Goal: Task Accomplishment & Management: Use online tool/utility

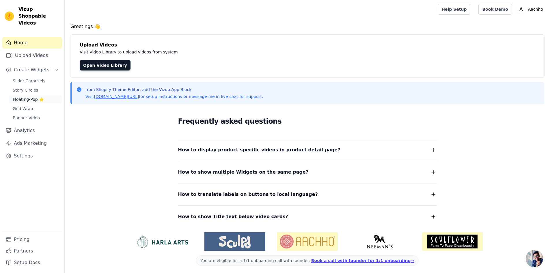
click at [33, 96] on span "Floating-Pop ⭐" at bounding box center [28, 99] width 31 height 6
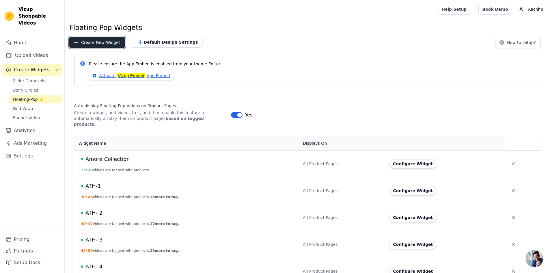
click at [101, 41] on button "Create New Widget" at bounding box center [97, 42] width 56 height 11
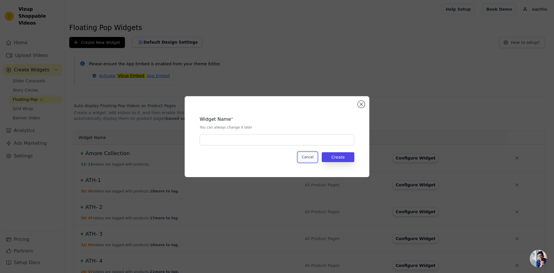
click at [312, 157] on button "Cancel" at bounding box center [307, 157] width 19 height 10
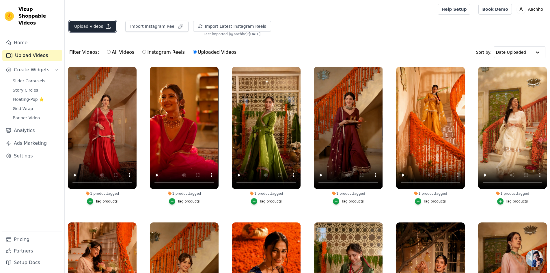
click at [93, 25] on button "Upload Videos" at bounding box center [92, 26] width 47 height 11
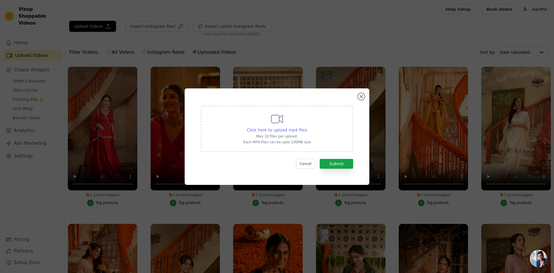
click at [275, 128] on span "Click here to upload mp4 files" at bounding box center [277, 130] width 60 height 5
click at [307, 127] on input "Click here to upload mp4 files Max 10 files per upload. Each MP4 files can be u…" at bounding box center [307, 127] width 0 height 0
click at [275, 129] on span "Click here to upload mp4 files" at bounding box center [277, 130] width 60 height 5
click at [307, 127] on input "Click here to upload mp4 files Max 10 files per upload. Each MP4 files can be u…" at bounding box center [307, 127] width 0 height 0
type input "C:\fakepath\7.mp4"
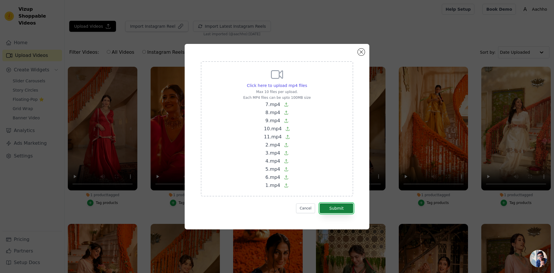
click at [341, 210] on button "Submit" at bounding box center [336, 208] width 33 height 10
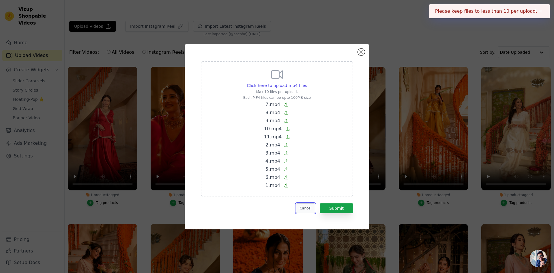
click at [311, 208] on button "Cancel" at bounding box center [305, 208] width 19 height 10
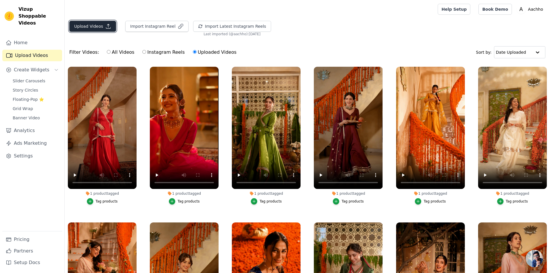
click at [93, 28] on button "Upload Videos" at bounding box center [92, 26] width 47 height 11
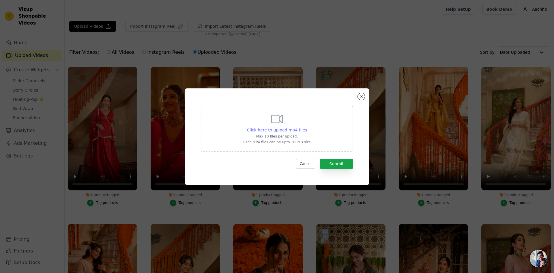
click at [273, 129] on span "Click here to upload mp4 files" at bounding box center [277, 130] width 60 height 5
click at [307, 127] on input "Click here to upload mp4 files Max 10 files per upload. Each MP4 files can be u…" at bounding box center [307, 127] width 0 height 0
type input "C:\fakepath\7.mp4"
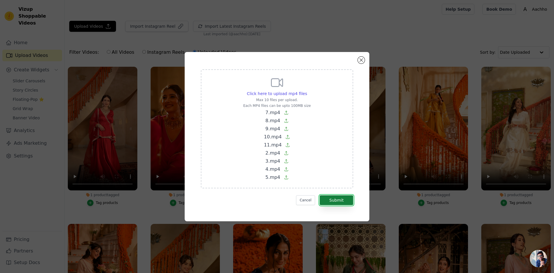
click at [350, 197] on button "Submit" at bounding box center [336, 200] width 33 height 10
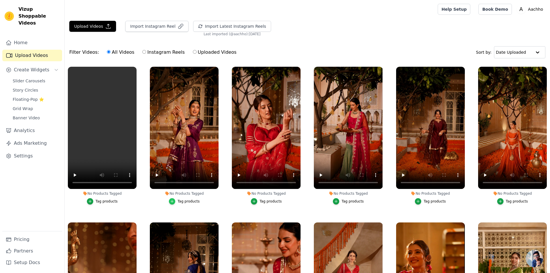
click at [175, 200] on div "button" at bounding box center [172, 201] width 6 height 6
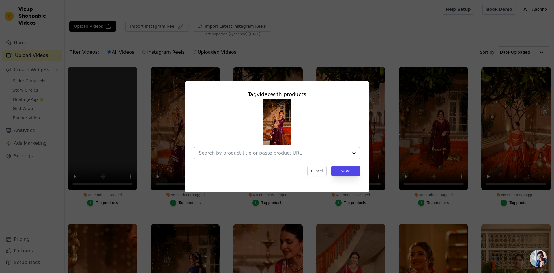
click at [226, 153] on input "No Products Tagged Tag video with products Cancel Save Tag products" at bounding box center [274, 152] width 150 height 5
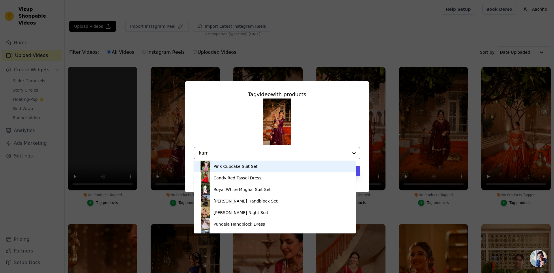
type input "kama"
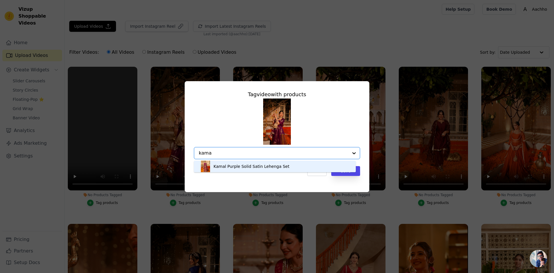
click at [239, 169] on div "Kamal Purple Solid Satin Lehenga Set" at bounding box center [252, 166] width 76 height 6
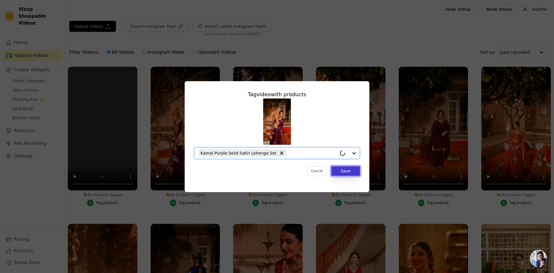
click at [345, 171] on button "Save" at bounding box center [345, 171] width 29 height 10
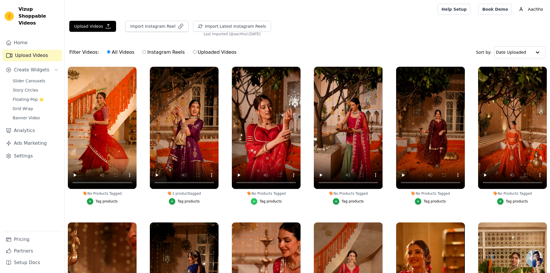
click at [253, 201] on icon "button" at bounding box center [254, 201] width 4 height 4
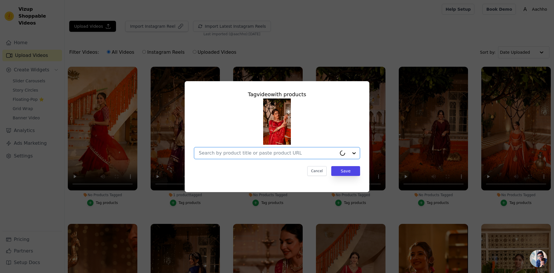
click at [244, 153] on input "No Products Tagged Tag video with products Option undefined, selected. Select i…" at bounding box center [268, 152] width 138 height 5
type input "subhi"
click at [269, 152] on input "No Products Tagged Tag video with products Option undefined, selected. Select i…" at bounding box center [274, 152] width 150 height 5
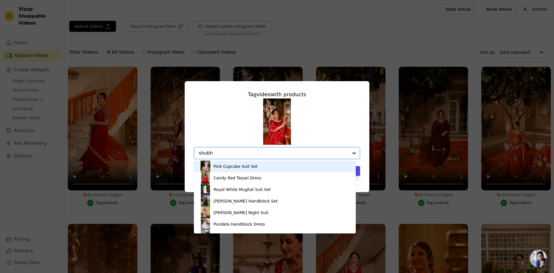
type input "shubhi"
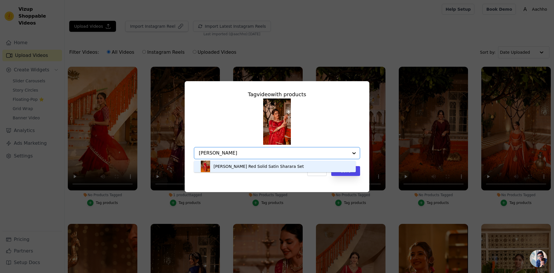
click at [270, 169] on div "Shubhi Red Solid Satin Sharara Set" at bounding box center [259, 166] width 90 height 6
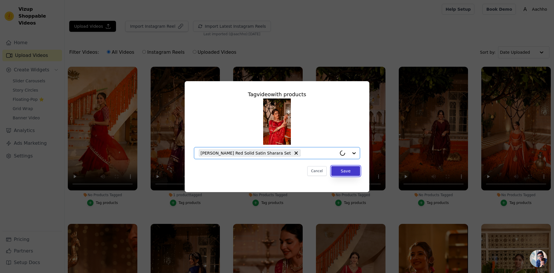
click at [348, 173] on button "Save" at bounding box center [345, 171] width 29 height 10
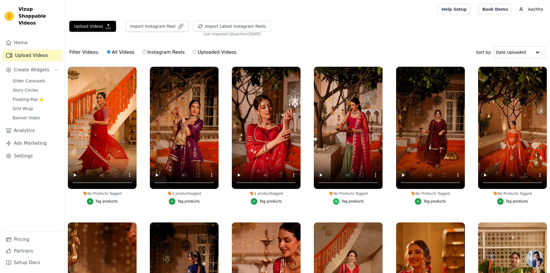
click at [335, 201] on icon "button" at bounding box center [336, 201] width 4 height 4
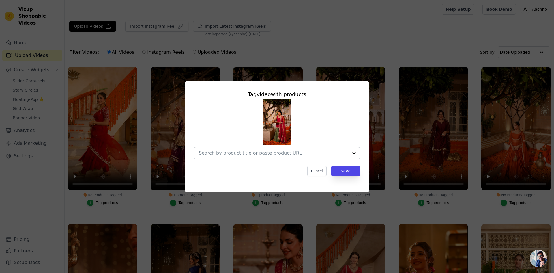
click at [264, 157] on div at bounding box center [274, 153] width 150 height 12
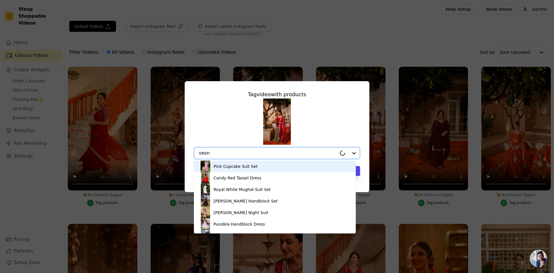
type input "vesna"
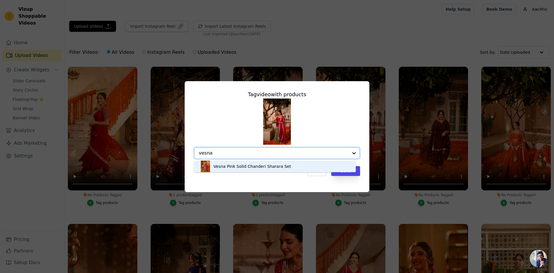
click at [258, 166] on div "Vesna Pink Solid Chanderi Sharara Set" at bounding box center [252, 166] width 77 height 6
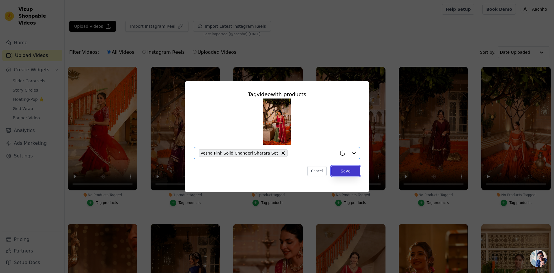
click at [341, 168] on button "Save" at bounding box center [345, 171] width 29 height 10
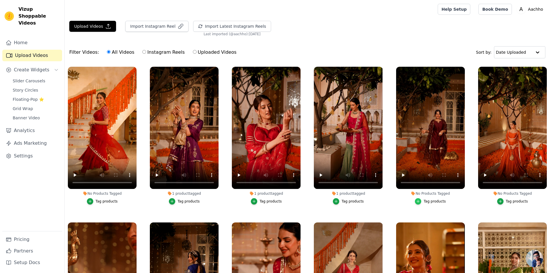
click at [418, 202] on icon "button" at bounding box center [418, 201] width 4 height 4
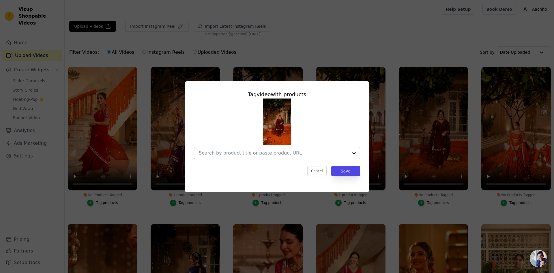
click at [222, 150] on input "No Products Tagged Tag video with products Cancel Save Tag products" at bounding box center [274, 152] width 150 height 5
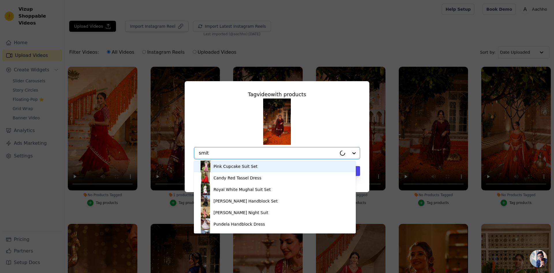
type input "smita"
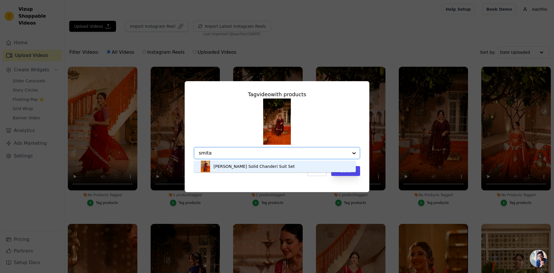
click at [240, 166] on div "Smita Plum Solid Chanderi Suit Set" at bounding box center [254, 166] width 81 height 6
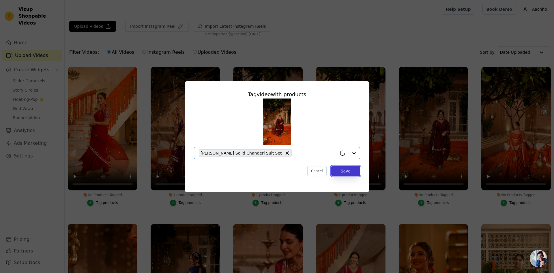
click at [343, 171] on button "Save" at bounding box center [345, 171] width 29 height 10
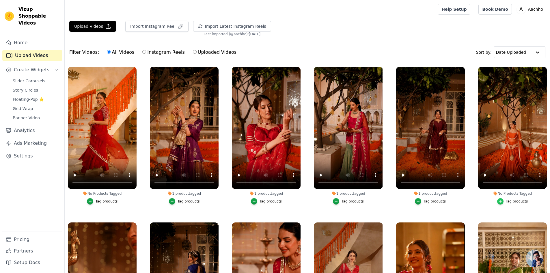
click at [500, 200] on icon "button" at bounding box center [500, 201] width 4 height 4
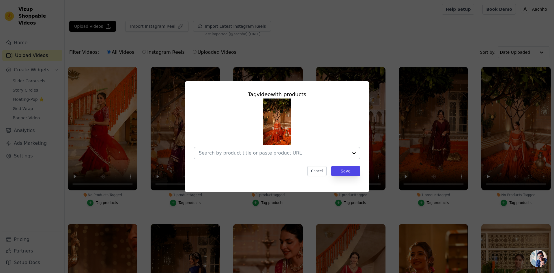
click at [279, 153] on input "No Products Tagged Tag video with products Cancel Save Tag products" at bounding box center [274, 152] width 150 height 5
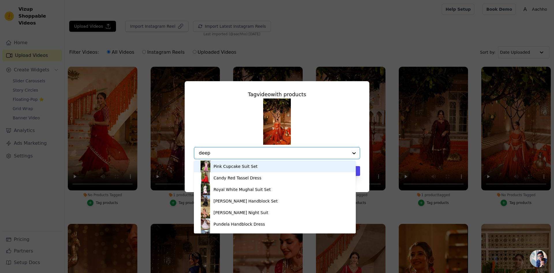
type input "deepa"
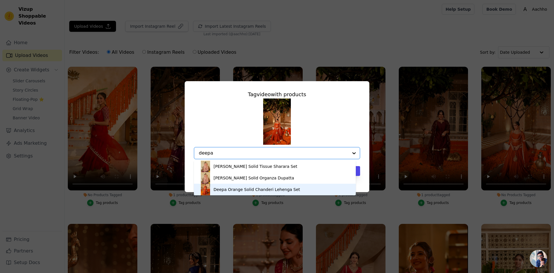
click at [270, 189] on div "Deepa Orange Solid Chanderi Lehenga Set" at bounding box center [257, 189] width 87 height 6
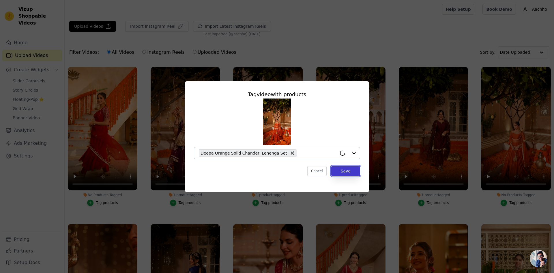
click at [346, 169] on button "Save" at bounding box center [345, 171] width 29 height 10
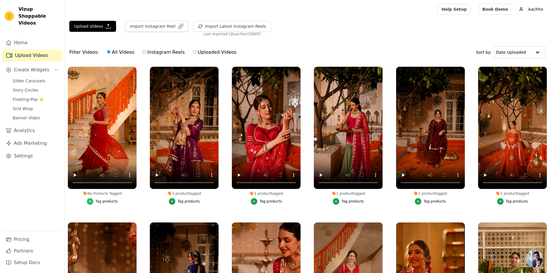
click at [92, 200] on icon "button" at bounding box center [90, 201] width 4 height 4
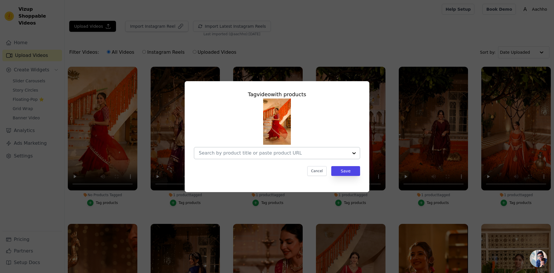
click at [217, 153] on input "No Products Tagged Tag video with products Cancel Save Tag products" at bounding box center [274, 152] width 150 height 5
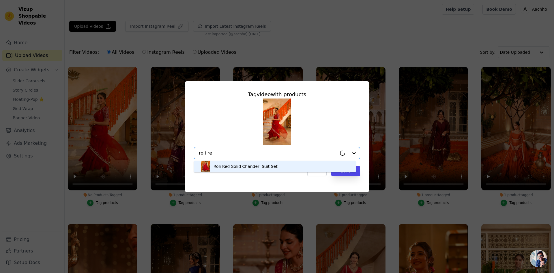
type input "roli red"
click at [251, 166] on div "Roli Red Solid Chanderi Suit Set" at bounding box center [246, 166] width 64 height 6
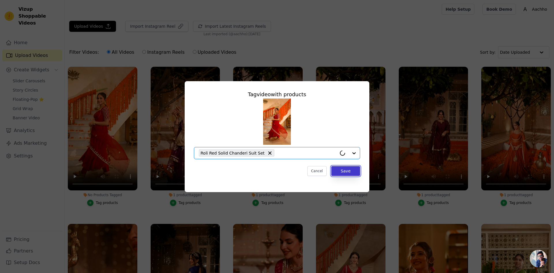
click at [347, 170] on button "Save" at bounding box center [345, 171] width 29 height 10
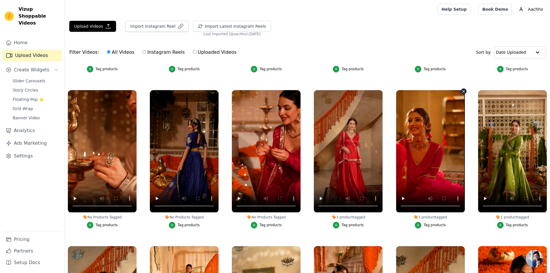
scroll to position [144, 0]
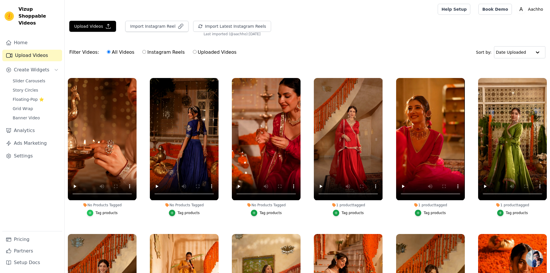
click at [91, 211] on icon "button" at bounding box center [90, 212] width 3 height 3
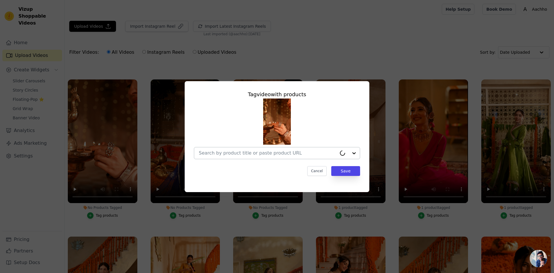
click at [225, 150] on input "No Products Tagged Tag video with products Cancel Save Tag products" at bounding box center [268, 152] width 138 height 5
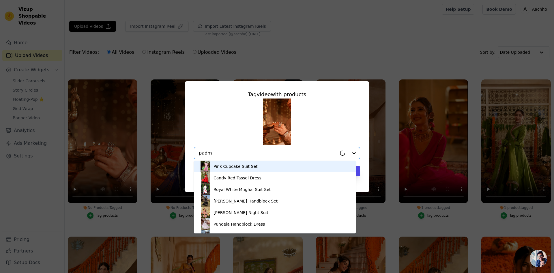
type input "padma"
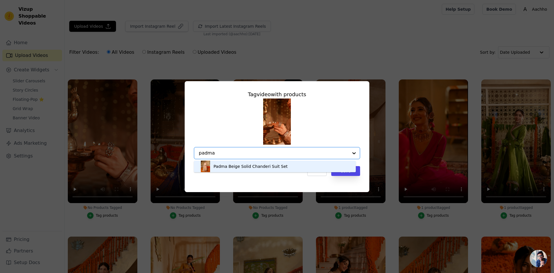
click at [244, 169] on div "Padma Beige Solid Chanderi Suit Set" at bounding box center [251, 166] width 74 height 6
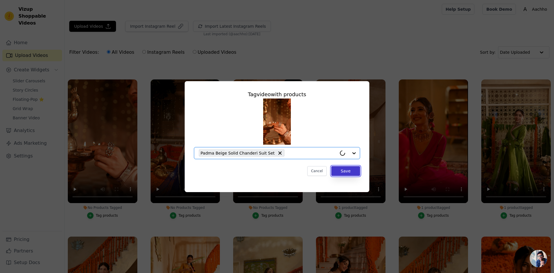
click at [344, 173] on button "Save" at bounding box center [345, 171] width 29 height 10
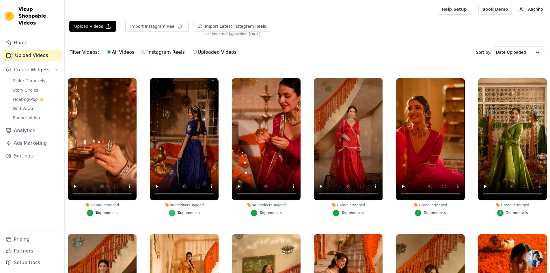
click at [172, 212] on icon "button" at bounding box center [172, 213] width 4 height 4
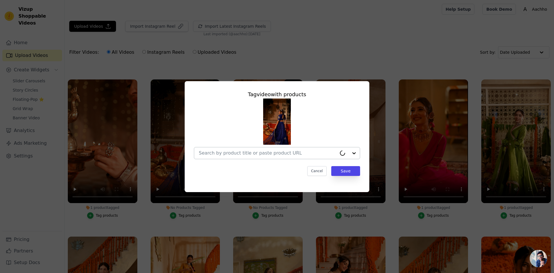
click at [212, 156] on div at bounding box center [268, 153] width 138 height 12
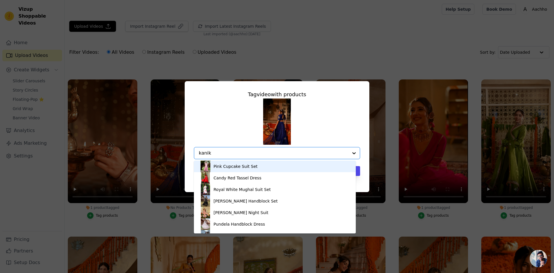
type input "kanika"
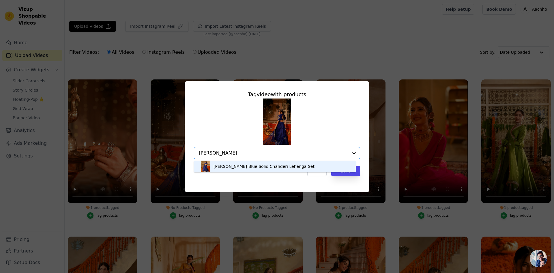
click at [260, 166] on div "Kanika Blue Solid Chanderi Lehenga Set" at bounding box center [264, 166] width 101 height 6
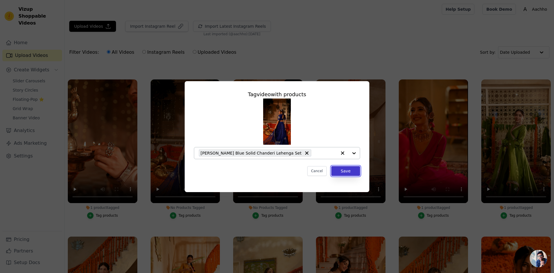
click at [353, 170] on button "Save" at bounding box center [345, 171] width 29 height 10
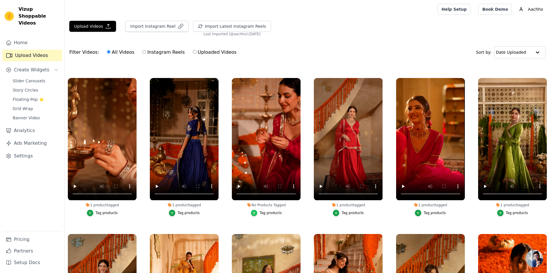
click at [255, 212] on icon "button" at bounding box center [254, 213] width 4 height 4
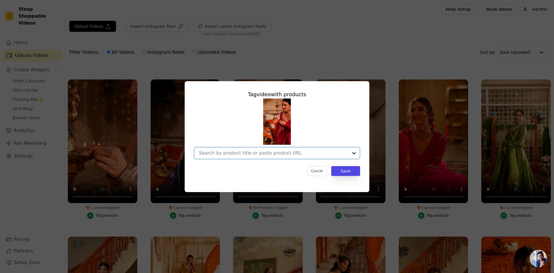
click at [299, 153] on input "No Products Tagged Tag video with products Option undefined, selected. Select i…" at bounding box center [274, 152] width 150 height 5
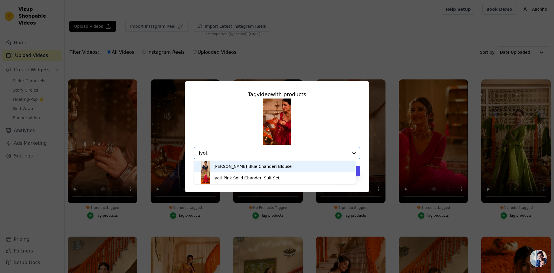
type input "jyoti"
click at [283, 169] on div "Jyoti Pink Solid Chanderi Suit Set" at bounding box center [275, 167] width 150 height 12
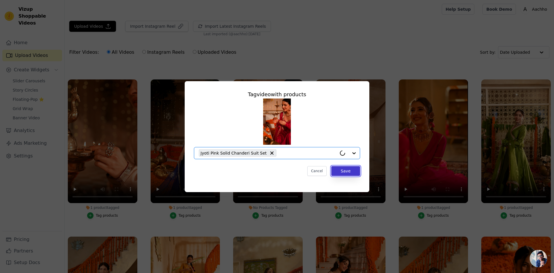
click at [347, 172] on button "Save" at bounding box center [345, 171] width 29 height 10
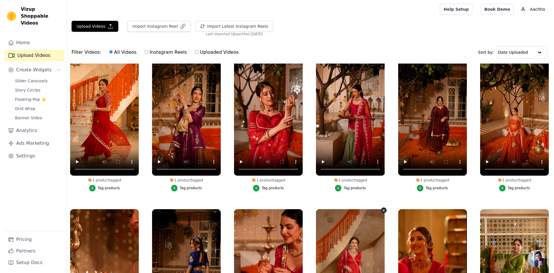
scroll to position [0, 0]
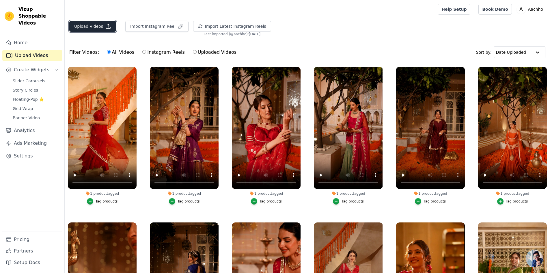
click at [79, 28] on button "Upload Videos" at bounding box center [92, 26] width 47 height 11
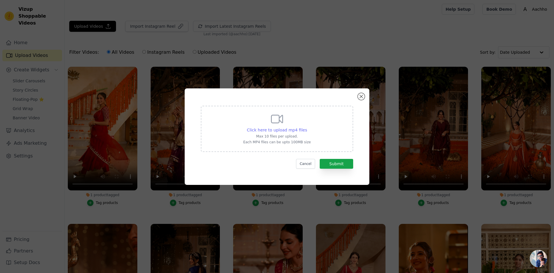
click at [294, 130] on span "Click here to upload mp4 files" at bounding box center [277, 130] width 60 height 5
click at [307, 127] on input "Click here to upload mp4 files Max 10 files per upload. Each MP4 files can be u…" at bounding box center [307, 127] width 0 height 0
type input "C:\fakepath\6.mp4"
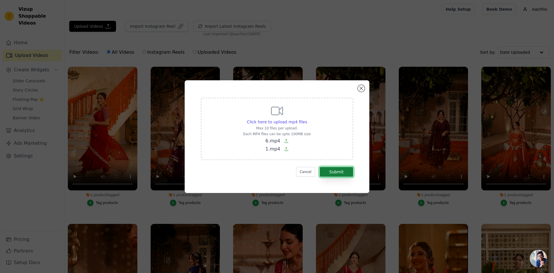
click at [344, 172] on button "Submit" at bounding box center [336, 172] width 33 height 10
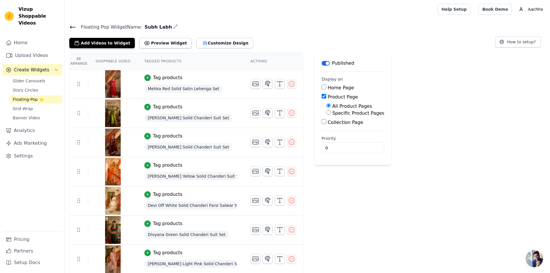
click at [31, 96] on span "Floating-Pop ⭐" at bounding box center [28, 99] width 31 height 6
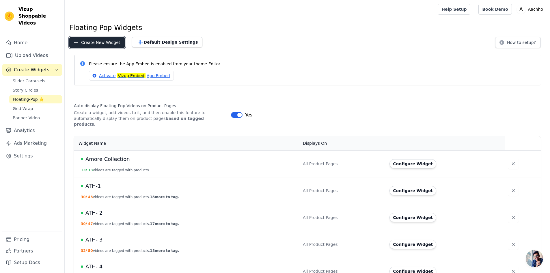
click at [98, 43] on button "Create New Widget" at bounding box center [97, 42] width 56 height 11
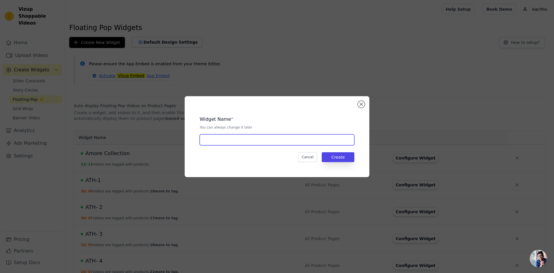
click at [221, 142] on input "text" at bounding box center [277, 139] width 155 height 11
type input "JAGMAG"
click at [345, 156] on button "Create" at bounding box center [338, 157] width 33 height 10
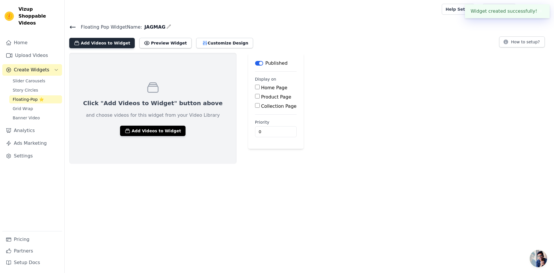
click at [100, 43] on button "Add Videos to Widget" at bounding box center [102, 43] width 66 height 10
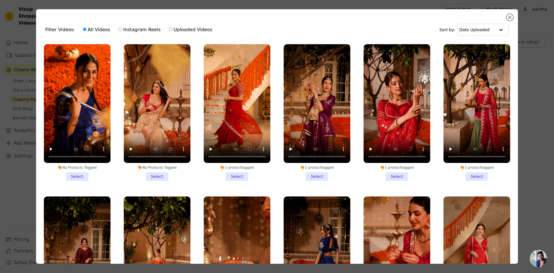
click at [77, 174] on li "No Products Tagged Select" at bounding box center [77, 112] width 67 height 137
click at [0, 0] on input "No Products Tagged Select" at bounding box center [0, 0] width 0 height 0
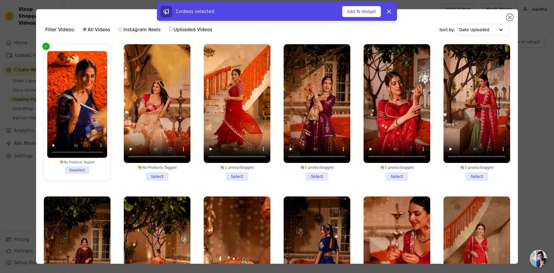
click at [155, 173] on li "No Products Tagged Select" at bounding box center [157, 112] width 67 height 137
click at [0, 0] on input "No Products Tagged Select" at bounding box center [0, 0] width 0 height 0
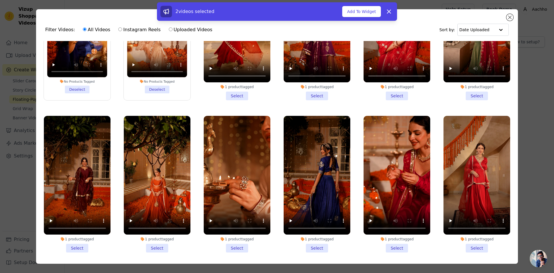
scroll to position [87, 0]
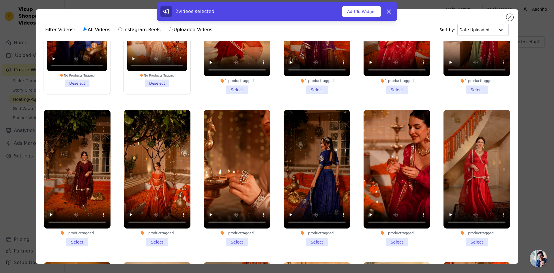
click at [154, 236] on li "1 product tagged Select" at bounding box center [157, 178] width 67 height 137
click at [0, 0] on input "1 product tagged Select" at bounding box center [0, 0] width 0 height 0
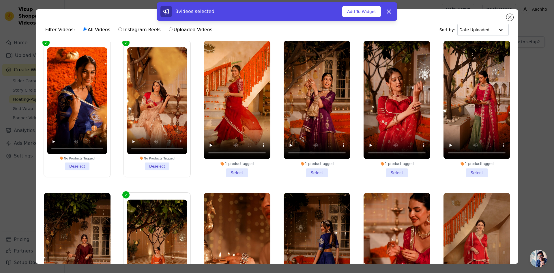
scroll to position [0, 0]
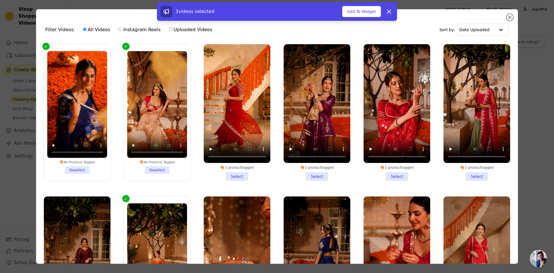
click at [238, 176] on li "1 product tagged Select" at bounding box center [237, 112] width 67 height 137
click at [0, 0] on input "1 product tagged Select" at bounding box center [0, 0] width 0 height 0
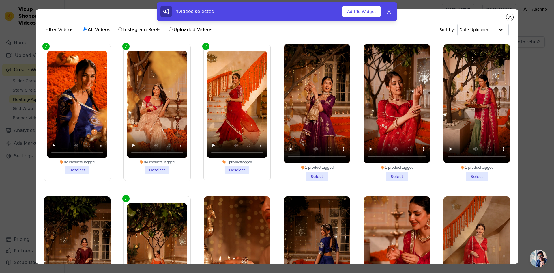
click at [470, 175] on li "1 product tagged Select" at bounding box center [477, 112] width 67 height 137
click at [0, 0] on input "1 product tagged Select" at bounding box center [0, 0] width 0 height 0
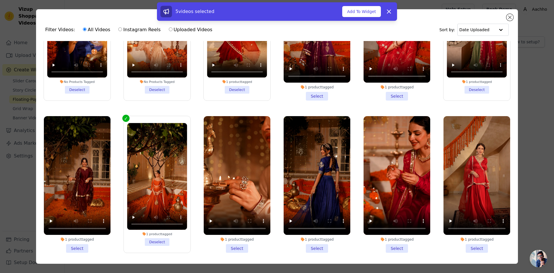
scroll to position [144, 0]
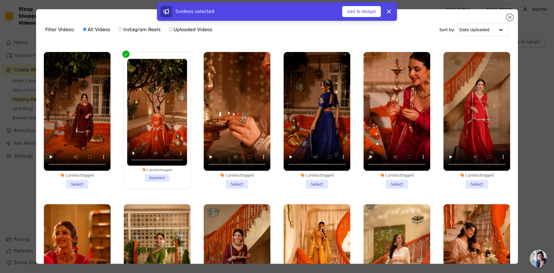
click at [395, 181] on li "1 product tagged Select" at bounding box center [397, 120] width 67 height 137
click at [0, 0] on input "1 product tagged Select" at bounding box center [0, 0] width 0 height 0
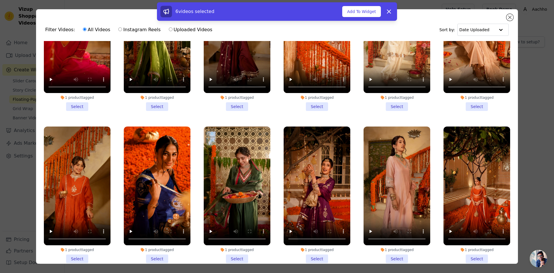
scroll to position [375, 0]
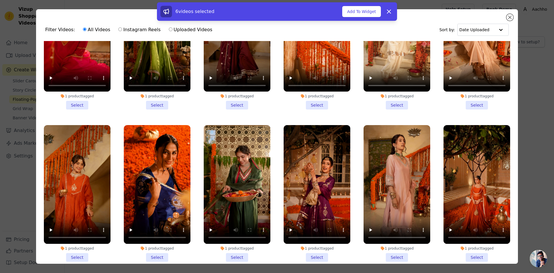
click at [321, 250] on li "1 product tagged Select" at bounding box center [317, 193] width 67 height 137
click at [0, 0] on input "1 product tagged Select" at bounding box center [0, 0] width 0 height 0
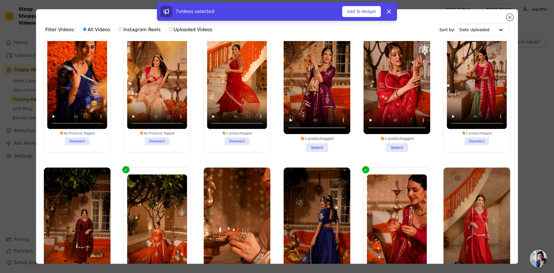
scroll to position [0, 0]
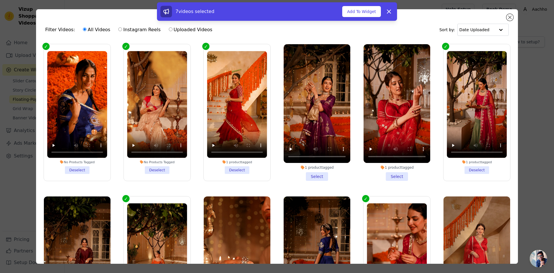
click at [318, 177] on li "1 product tagged Select" at bounding box center [317, 112] width 67 height 137
click at [0, 0] on input "1 product tagged Select" at bounding box center [0, 0] width 0 height 0
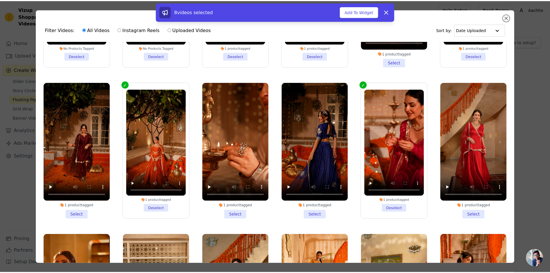
scroll to position [115, 0]
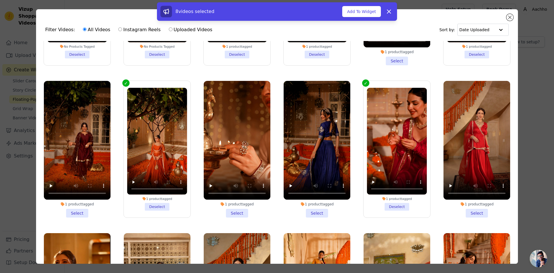
click at [319, 209] on li "1 product tagged Select" at bounding box center [317, 149] width 67 height 137
click at [0, 0] on input "1 product tagged Select" at bounding box center [0, 0] width 0 height 0
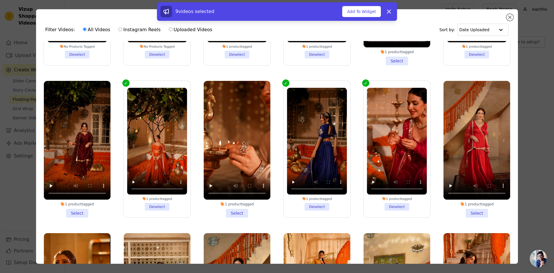
click at [236, 210] on li "1 product tagged Select" at bounding box center [237, 149] width 67 height 137
click at [0, 0] on input "1 product tagged Select" at bounding box center [0, 0] width 0 height 0
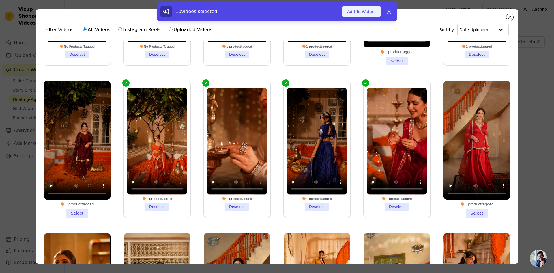
click at [364, 12] on button "Add To Widget" at bounding box center [361, 11] width 39 height 11
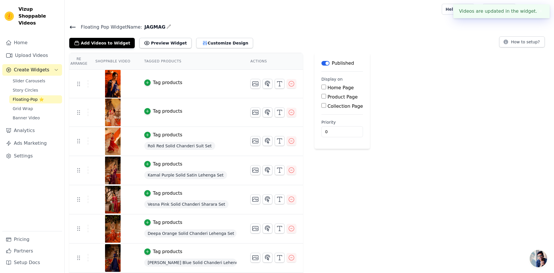
click at [328, 98] on label "Product Page" at bounding box center [343, 96] width 30 height 5
click at [326, 98] on input "Product Page" at bounding box center [324, 96] width 5 height 5
checkbox input "true"
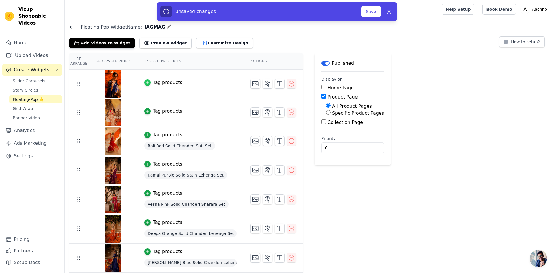
click at [146, 81] on icon "button" at bounding box center [148, 83] width 4 height 4
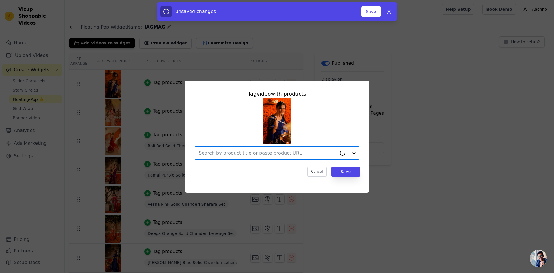
click at [217, 155] on input "text" at bounding box center [268, 153] width 138 height 7
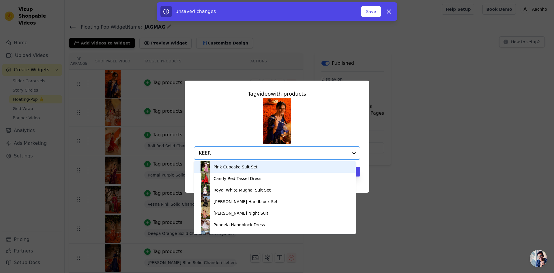
type input "KEERT"
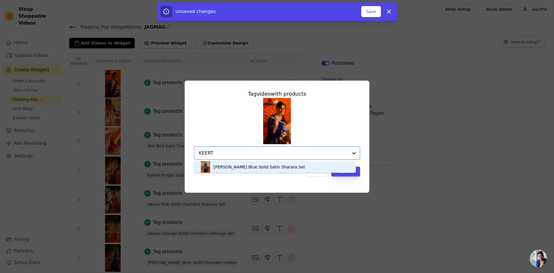
click at [221, 163] on div "[PERSON_NAME] Blue Solid Satin Sharara Set" at bounding box center [275, 167] width 150 height 12
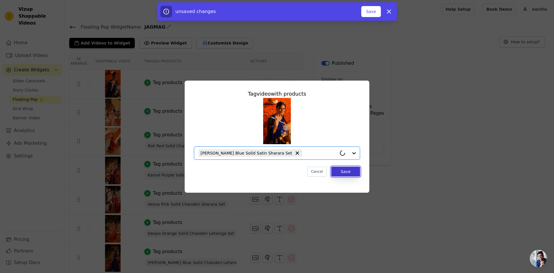
click at [349, 170] on button "Save" at bounding box center [345, 172] width 29 height 10
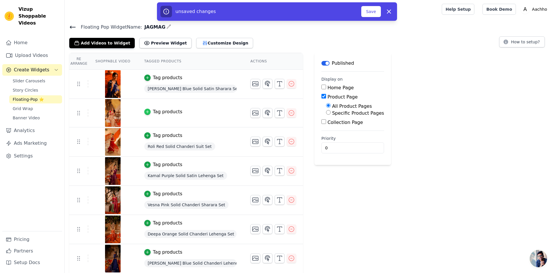
click at [146, 111] on icon "button" at bounding box center [148, 112] width 4 height 4
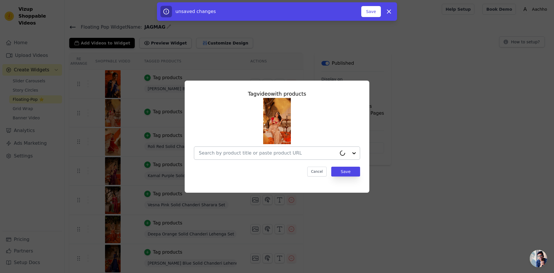
click at [221, 151] on input "text" at bounding box center [268, 153] width 138 height 7
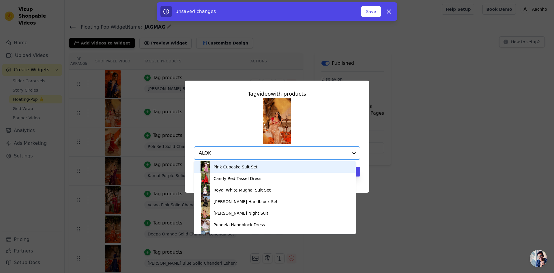
type input "ALOKA"
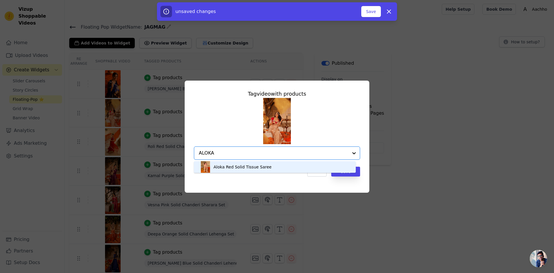
click at [235, 168] on div "Aloka Red Solid Tissue Saree" at bounding box center [243, 167] width 58 height 6
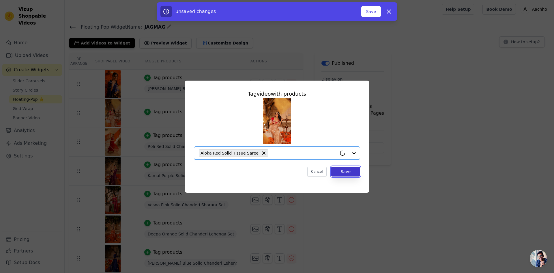
click at [346, 173] on button "Save" at bounding box center [345, 172] width 29 height 10
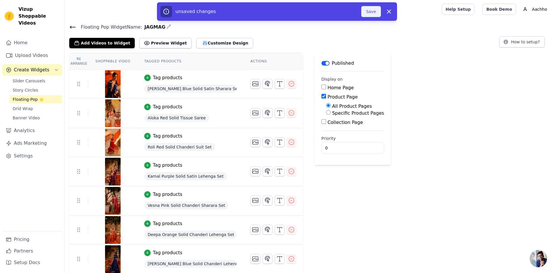
click at [367, 12] on button "Save" at bounding box center [371, 11] width 20 height 11
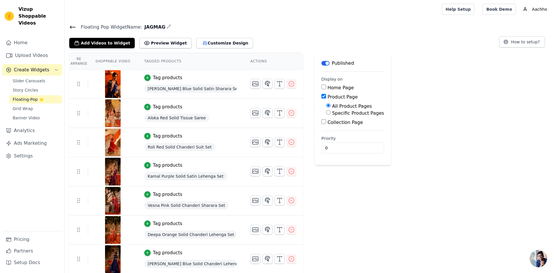
click at [72, 27] on icon at bounding box center [72, 27] width 5 height 2
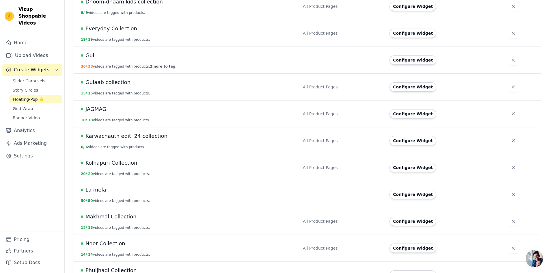
scroll to position [364, 0]
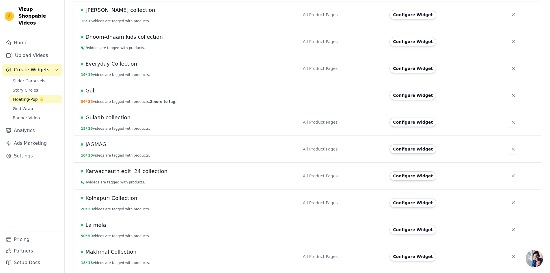
click at [128, 142] on div "JAGMAG" at bounding box center [188, 144] width 215 height 8
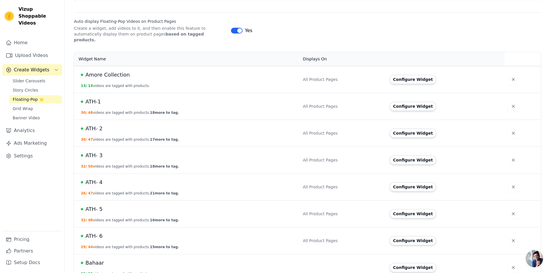
scroll to position [17, 0]
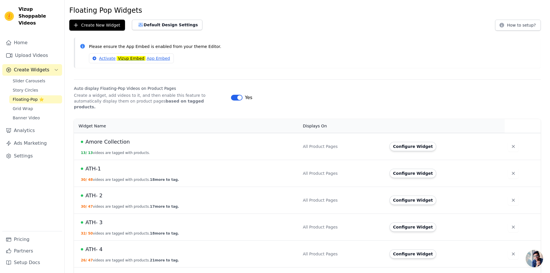
click at [39, 96] on span "Floating-Pop ⭐" at bounding box center [28, 99] width 31 height 6
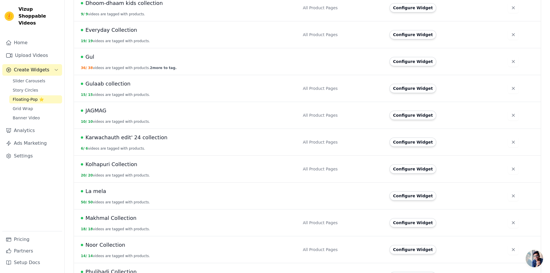
scroll to position [393, 0]
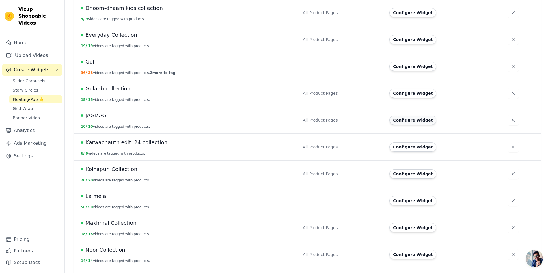
click at [413, 115] on button "Configure Widget" at bounding box center [412, 119] width 47 height 9
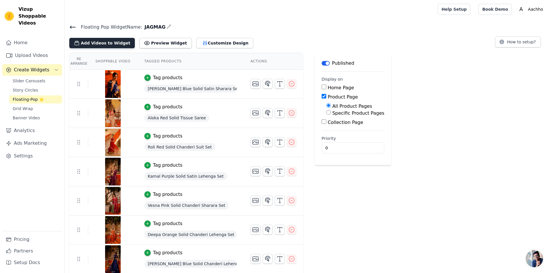
click at [102, 42] on button "Add Videos to Widget" at bounding box center [102, 43] width 66 height 10
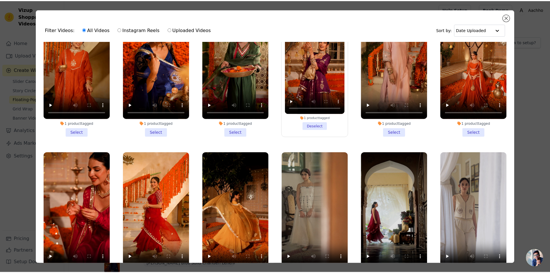
scroll to position [606, 0]
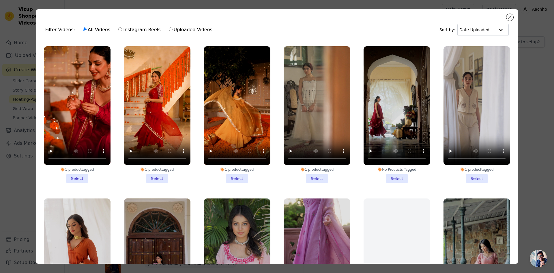
click at [234, 167] on li "1 product tagged Select" at bounding box center [237, 114] width 67 height 137
click at [0, 0] on input "1 product tagged Select" at bounding box center [0, 0] width 0 height 0
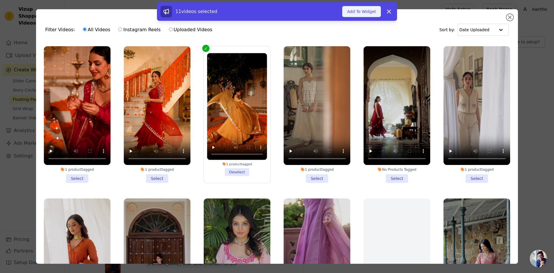
click at [360, 15] on button "Add To Widget" at bounding box center [361, 11] width 39 height 11
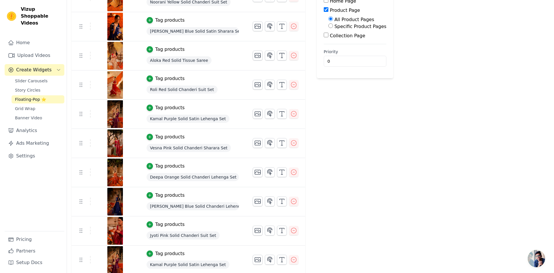
scroll to position [0, 0]
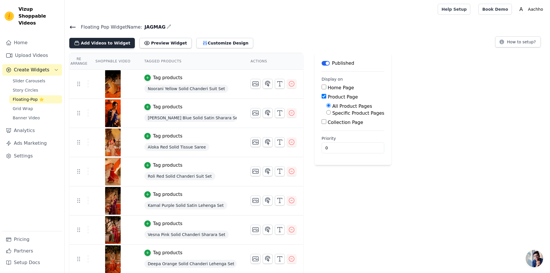
click at [105, 42] on button "Add Videos to Widget" at bounding box center [102, 43] width 66 height 10
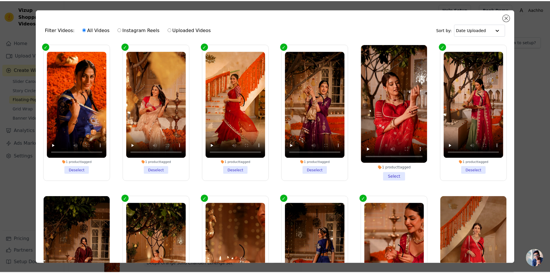
scroll to position [115, 0]
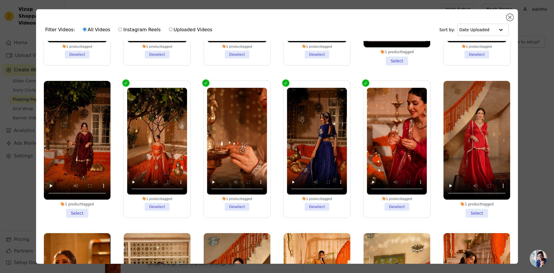
click at [76, 211] on li "1 product tagged Select" at bounding box center [77, 149] width 67 height 137
click at [0, 0] on input "1 product tagged Select" at bounding box center [0, 0] width 0 height 0
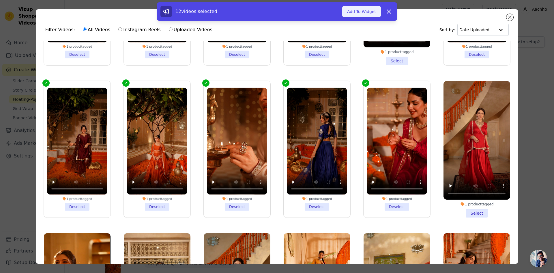
click at [362, 15] on button "Add To Widget" at bounding box center [361, 11] width 39 height 11
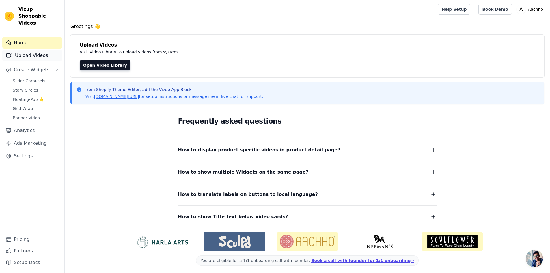
click at [27, 50] on link "Upload Videos" at bounding box center [32, 56] width 60 height 12
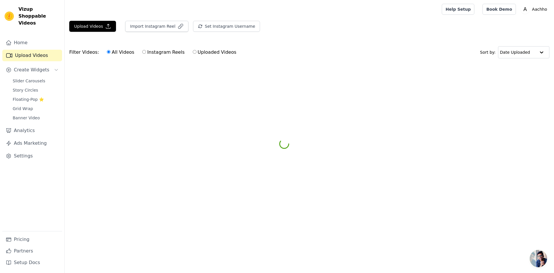
click at [193, 54] on label "Uploaded Videos" at bounding box center [215, 53] width 44 height 8
click at [193, 54] on input "Uploaded Videos" at bounding box center [195, 52] width 4 height 4
radio input "true"
click at [94, 25] on button "Upload Videos" at bounding box center [92, 26] width 47 height 11
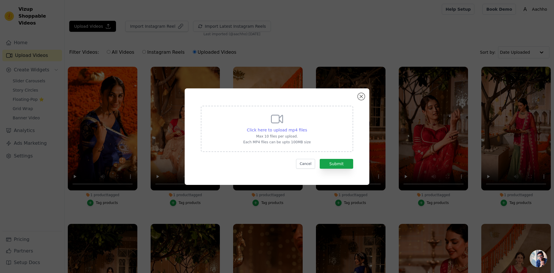
click at [285, 130] on span "Click here to upload mp4 files" at bounding box center [277, 130] width 60 height 5
click at [307, 127] on input "Click here to upload mp4 files Max 10 files per upload. Each MP4 files can be u…" at bounding box center [307, 127] width 0 height 0
type input "C:\fakepath\7. Ira Plum Solid Chanderi Farsi Salwar Set.mp4"
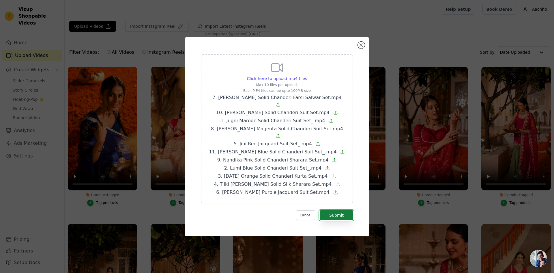
click at [345, 210] on button "Submit" at bounding box center [336, 215] width 33 height 10
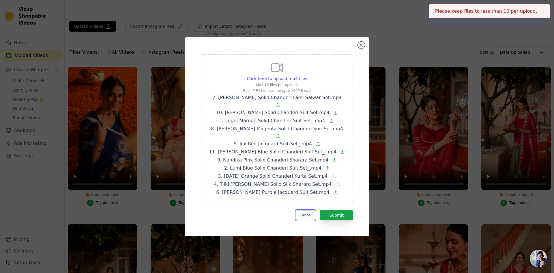
click at [312, 210] on button "Cancel" at bounding box center [305, 215] width 19 height 10
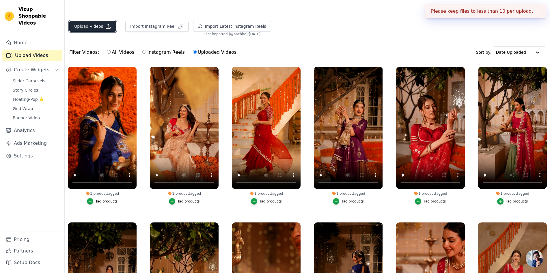
click at [102, 26] on button "Upload Videos" at bounding box center [92, 26] width 47 height 11
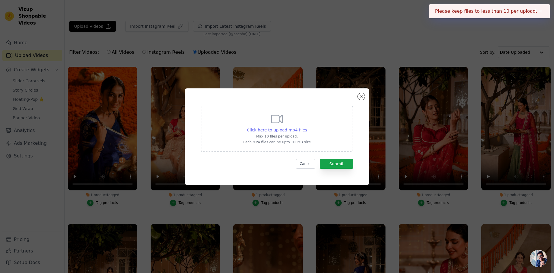
click at [275, 131] on span "Click here to upload mp4 files" at bounding box center [277, 130] width 60 height 5
click at [307, 127] on input "Click here to upload mp4 files Max 10 files per upload. Each MP4 files can be u…" at bounding box center [307, 127] width 0 height 0
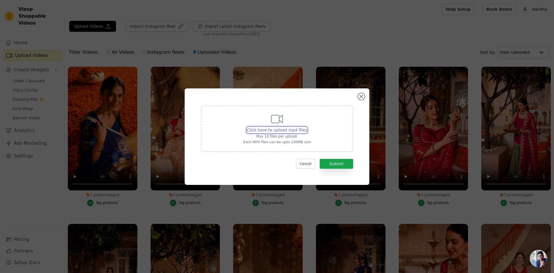
type input "C:\fakepath\7. Ira Plum Solid Chanderi Farsi Salwar Set.mp4"
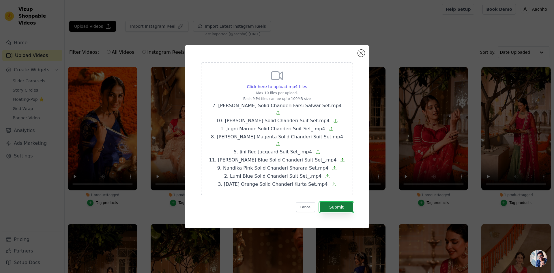
click at [345, 202] on button "Submit" at bounding box center [336, 207] width 33 height 10
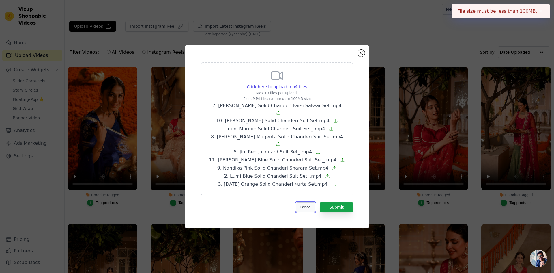
click at [310, 202] on button "Cancel" at bounding box center [305, 207] width 19 height 10
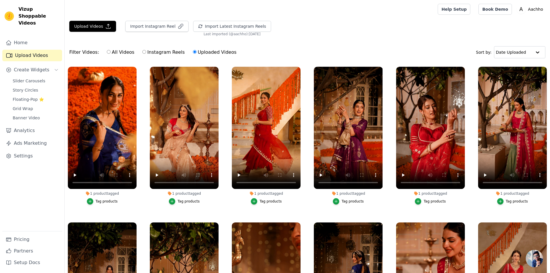
click at [306, 32] on div "Upload Videos Import Instagram Reel Import Latest Instagram Reels Import Latest…" at bounding box center [307, 29] width 485 height 16
click at [99, 23] on button "Upload Videos" at bounding box center [92, 26] width 47 height 11
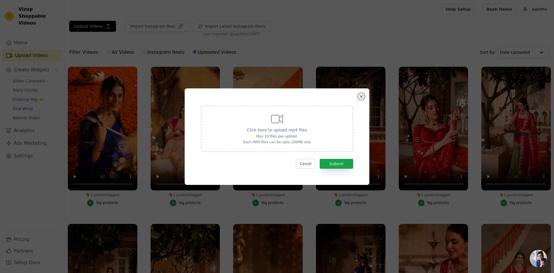
click at [292, 129] on span "Click here to upload mp4 files" at bounding box center [277, 130] width 60 height 5
click at [307, 127] on input "Click here to upload mp4 files Max 10 files per upload. Each MP4 files can be u…" at bounding box center [307, 127] width 0 height 0
type input "C:\fakepath\8.mp4"
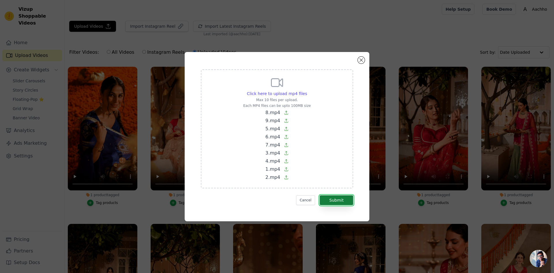
click at [334, 201] on button "Submit" at bounding box center [336, 200] width 33 height 10
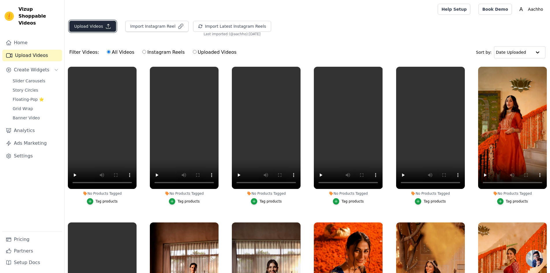
click at [87, 27] on button "Upload Videos" at bounding box center [92, 26] width 47 height 11
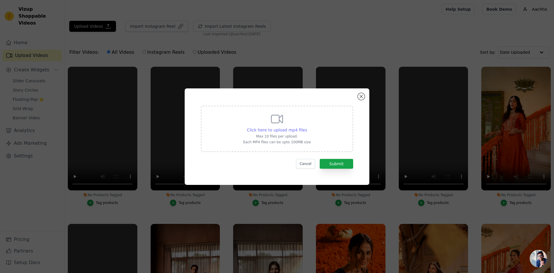
click at [292, 129] on span "Click here to upload mp4 files" at bounding box center [277, 130] width 60 height 5
click at [307, 127] on input "Click here to upload mp4 files Max 10 files per upload. Each MP4 files can be u…" at bounding box center [307, 127] width 0 height 0
type input "C:\fakepath\10.mp4"
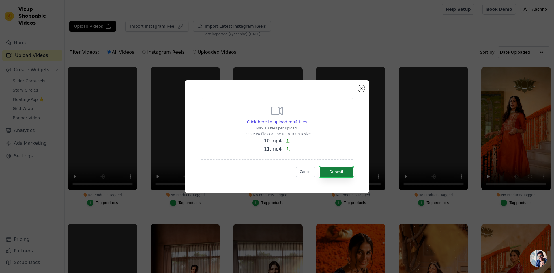
click at [337, 171] on button "Submit" at bounding box center [336, 172] width 33 height 10
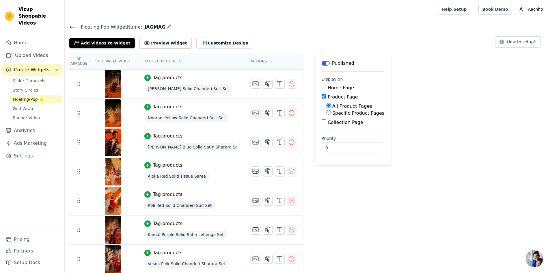
click at [29, 96] on span "Floating-Pop ⭐" at bounding box center [28, 99] width 31 height 6
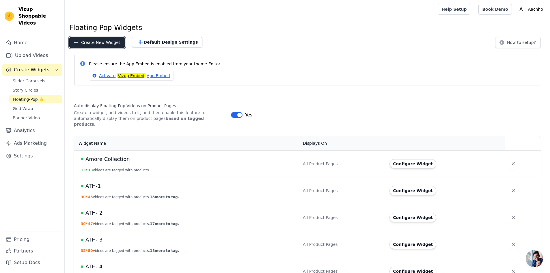
click at [100, 40] on button "Create New Widget" at bounding box center [97, 42] width 56 height 11
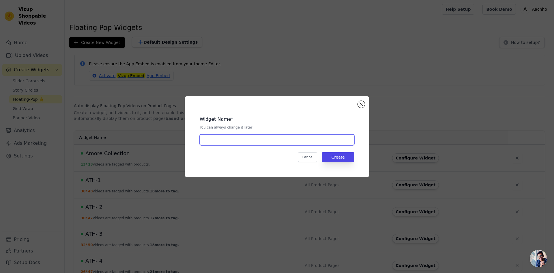
click at [249, 140] on input "text" at bounding box center [277, 139] width 155 height 11
type input "Be My Guest"
click at [338, 159] on button "Create" at bounding box center [338, 157] width 33 height 10
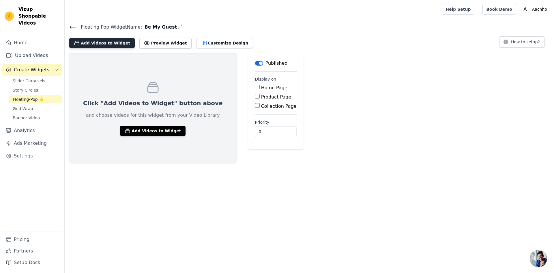
click at [105, 43] on button "Add Videos to Widget" at bounding box center [102, 43] width 66 height 10
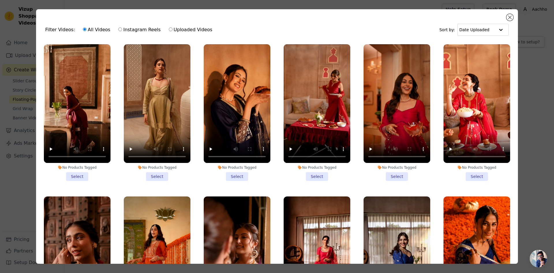
click at [161, 173] on li "No Products Tagged Select" at bounding box center [157, 112] width 67 height 137
click at [0, 0] on input "No Products Tagged Select" at bounding box center [0, 0] width 0 height 0
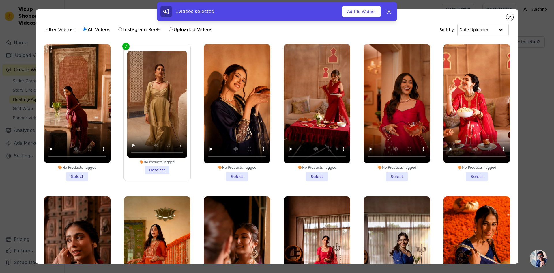
click at [85, 174] on li "No Products Tagged Select" at bounding box center [77, 112] width 67 height 137
click at [0, 0] on input "No Products Tagged Select" at bounding box center [0, 0] width 0 height 0
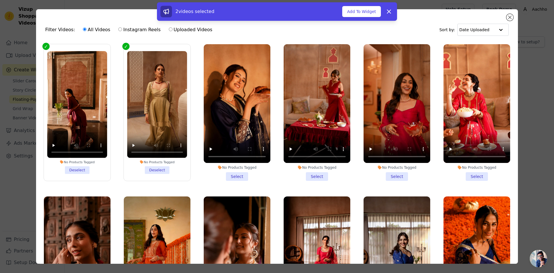
click at [236, 175] on li "No Products Tagged Select" at bounding box center [237, 112] width 67 height 137
click at [0, 0] on input "No Products Tagged Select" at bounding box center [0, 0] width 0 height 0
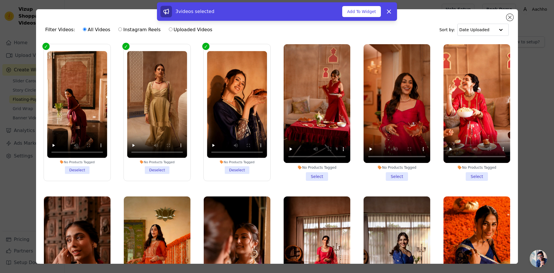
click at [316, 178] on li "No Products Tagged Select" at bounding box center [317, 112] width 67 height 137
click at [0, 0] on input "No Products Tagged Select" at bounding box center [0, 0] width 0 height 0
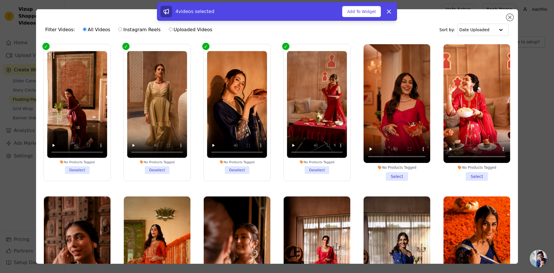
click at [394, 176] on li "No Products Tagged Select" at bounding box center [397, 112] width 67 height 137
click at [0, 0] on input "No Products Tagged Select" at bounding box center [0, 0] width 0 height 0
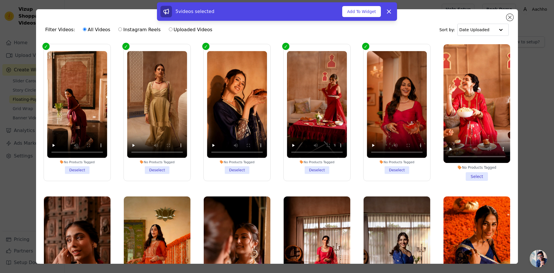
click at [466, 176] on li "No Products Tagged Select" at bounding box center [477, 112] width 67 height 137
click at [0, 0] on input "No Products Tagged Select" at bounding box center [0, 0] width 0 height 0
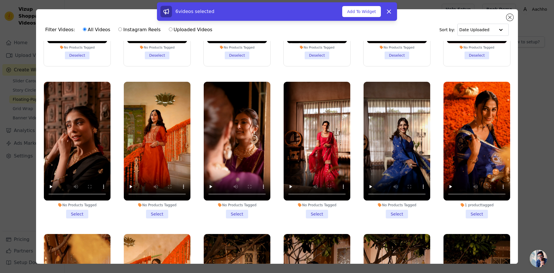
scroll to position [115, 0]
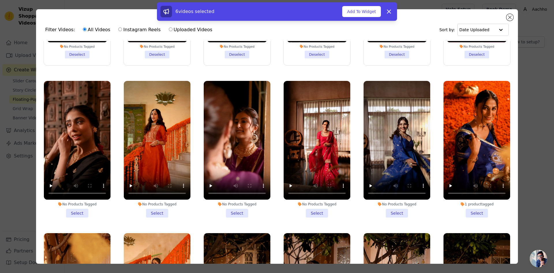
drag, startPoint x: 387, startPoint y: 209, endPoint x: 380, endPoint y: 209, distance: 7.0
click at [387, 209] on li "No Products Tagged Select" at bounding box center [397, 149] width 67 height 137
click at [0, 0] on input "No Products Tagged Select" at bounding box center [0, 0] width 0 height 0
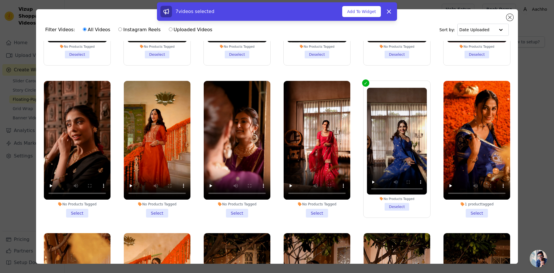
click at [318, 207] on li "No Products Tagged Select" at bounding box center [317, 149] width 67 height 137
click at [0, 0] on input "No Products Tagged Select" at bounding box center [0, 0] width 0 height 0
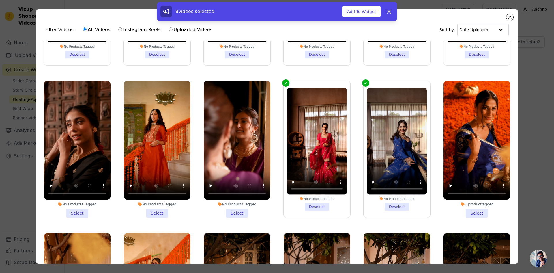
click at [232, 208] on li "No Products Tagged Select" at bounding box center [237, 149] width 67 height 137
click at [0, 0] on input "No Products Tagged Select" at bounding box center [0, 0] width 0 height 0
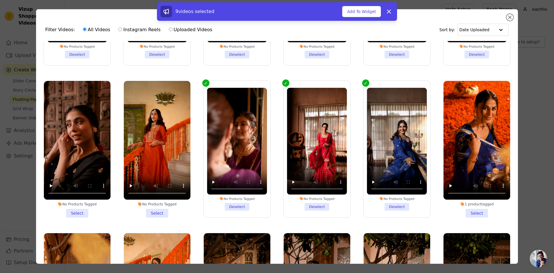
click at [152, 210] on li "No Products Tagged Select" at bounding box center [157, 149] width 67 height 137
click at [0, 0] on input "No Products Tagged Select" at bounding box center [0, 0] width 0 height 0
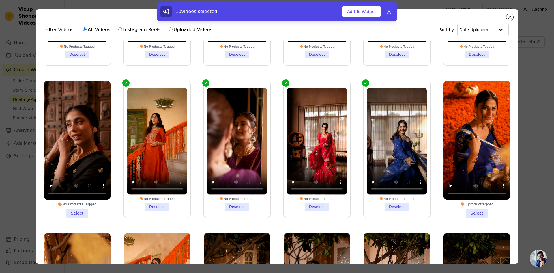
click at [83, 207] on li "No Products Tagged Select" at bounding box center [77, 149] width 67 height 137
click at [0, 0] on input "No Products Tagged Select" at bounding box center [0, 0] width 0 height 0
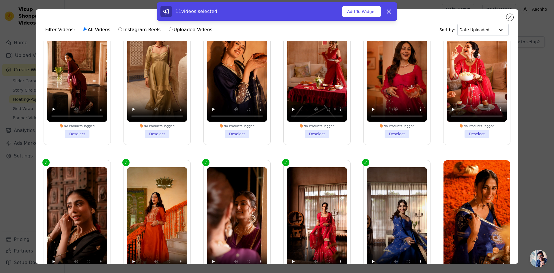
scroll to position [87, 0]
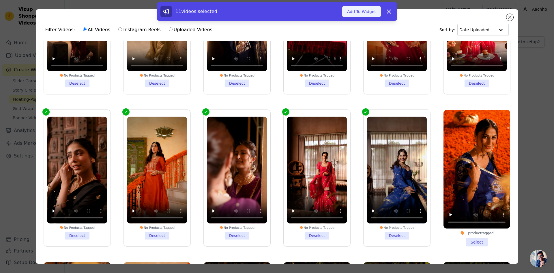
click at [359, 11] on button "Add To Widget" at bounding box center [361, 11] width 39 height 11
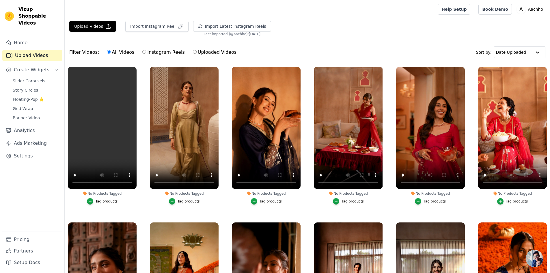
click at [176, 202] on button "Tag products" at bounding box center [184, 201] width 31 height 6
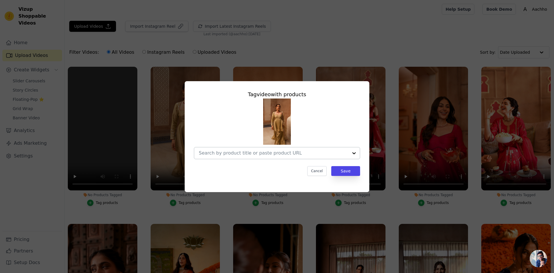
click at [243, 151] on input "No Products Tagged Tag video with products Cancel Save Tag products" at bounding box center [274, 152] width 150 height 5
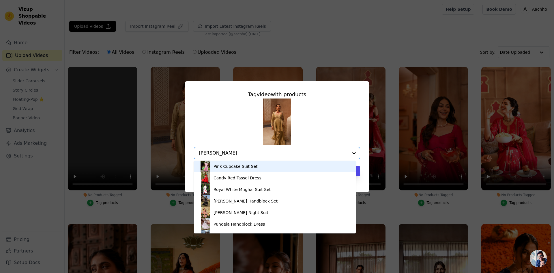
type input "tilki"
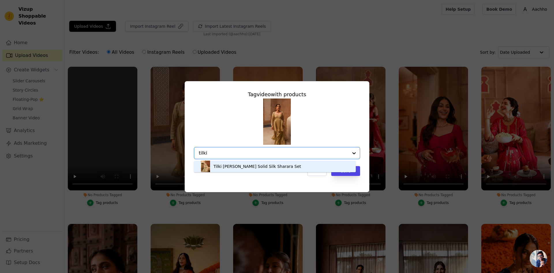
click at [264, 168] on div "Tilki [PERSON_NAME] Solid Silk Sharara Set" at bounding box center [257, 166] width 87 height 6
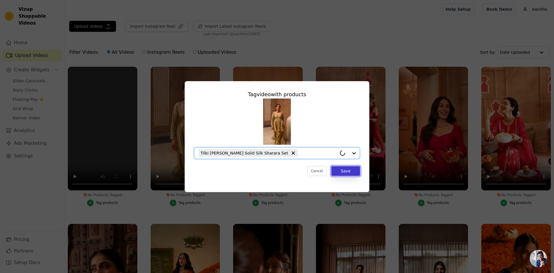
click at [343, 174] on button "Save" at bounding box center [345, 171] width 29 height 10
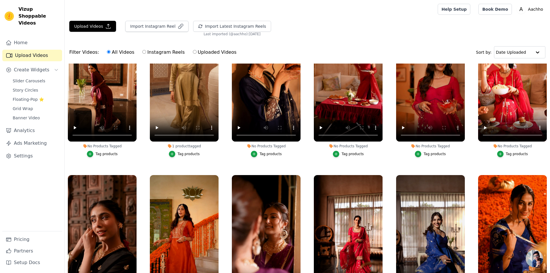
scroll to position [115, 0]
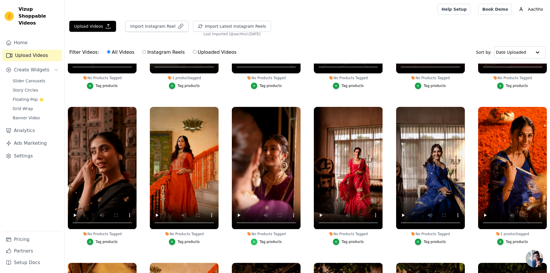
click at [254, 240] on icon "button" at bounding box center [254, 242] width 4 height 4
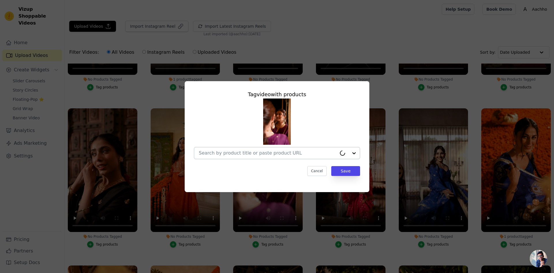
click at [235, 154] on input "No Products Tagged Tag video with products Cancel Save Tag products" at bounding box center [268, 152] width 138 height 5
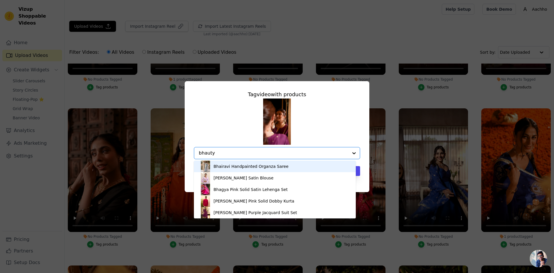
type input "bhaut"
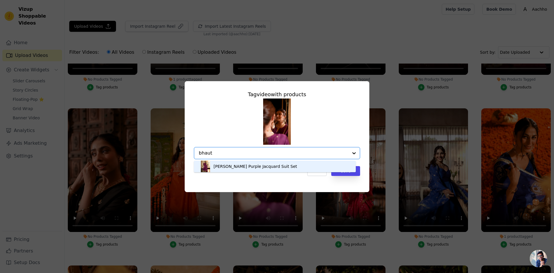
click at [242, 167] on div "[PERSON_NAME] Purple Jacquard Suit Set" at bounding box center [256, 166] width 84 height 6
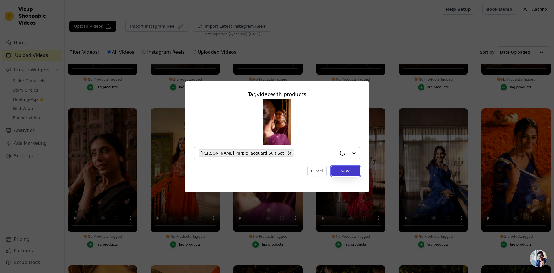
click at [350, 173] on button "Save" at bounding box center [345, 171] width 29 height 10
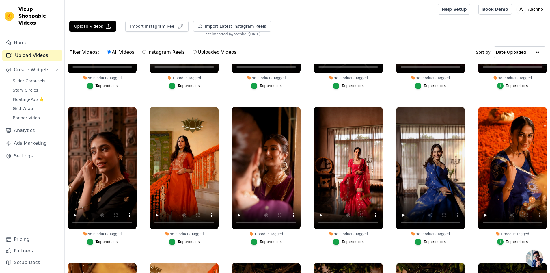
click at [87, 240] on div "Tag products" at bounding box center [102, 241] width 69 height 6
click at [92, 240] on icon "button" at bounding box center [90, 242] width 4 height 4
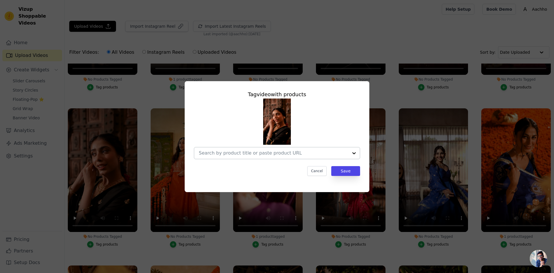
click at [223, 155] on input "No Products Tagged Tag video with products Cancel Save Tag products" at bounding box center [274, 152] width 150 height 5
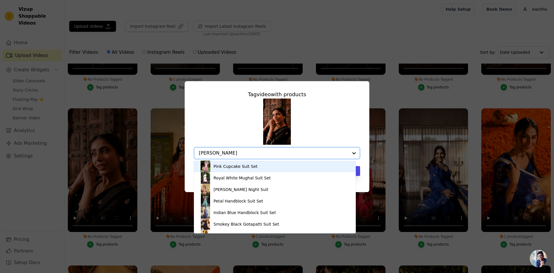
type input "suvarna"
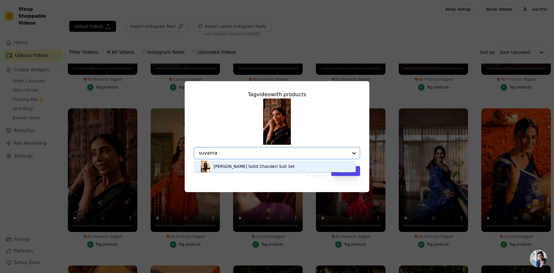
click at [261, 168] on div "[PERSON_NAME] Solid Chanderi Suit Set" at bounding box center [254, 166] width 81 height 6
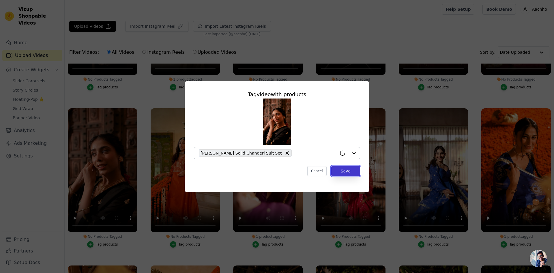
click at [349, 171] on button "Save" at bounding box center [345, 171] width 29 height 10
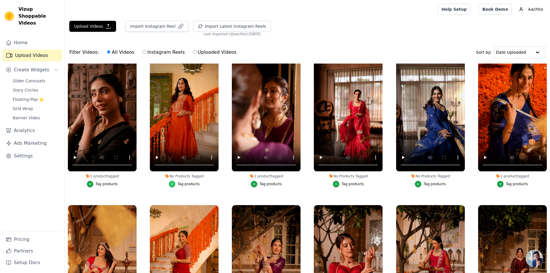
click at [175, 182] on div "button" at bounding box center [172, 184] width 6 height 6
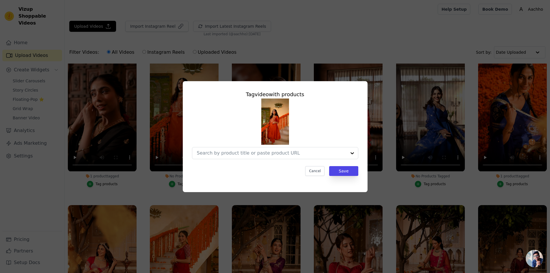
scroll to position [175, 0]
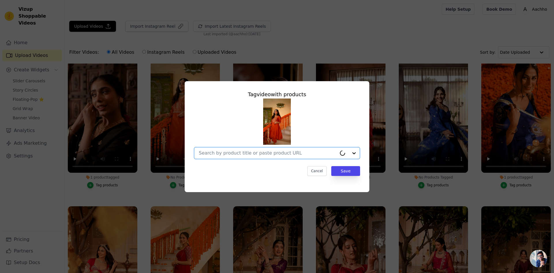
click at [219, 152] on input "No Products Tagged Tag video with products Option undefined, selected. Select i…" at bounding box center [268, 152] width 138 height 5
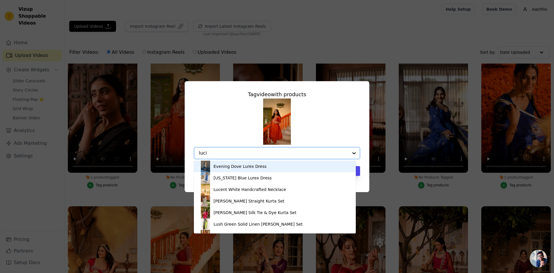
type input "[PERSON_NAME]"
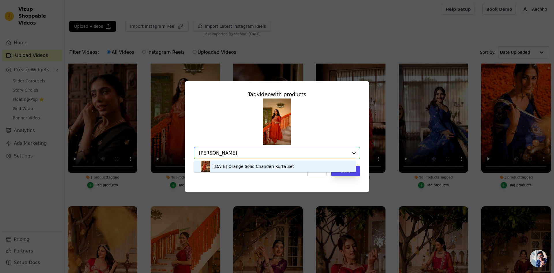
click at [241, 165] on div "[DATE] Orange Solid Chanderi Kurta Set" at bounding box center [254, 166] width 81 height 6
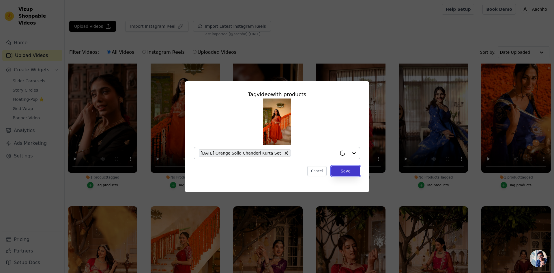
click at [342, 168] on button "Save" at bounding box center [345, 171] width 29 height 10
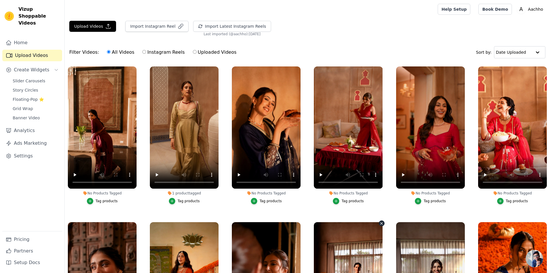
scroll to position [0, 0]
click at [261, 200] on div "Tag products" at bounding box center [271, 201] width 22 height 5
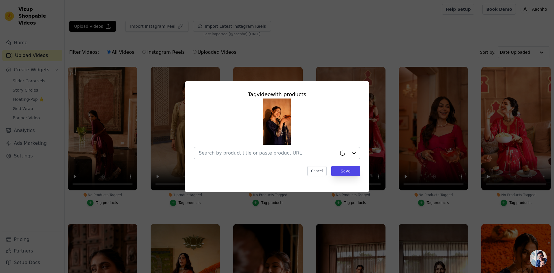
click at [234, 151] on input "No Products Tagged Tag video with products Cancel Save Tag products" at bounding box center [268, 152] width 138 height 5
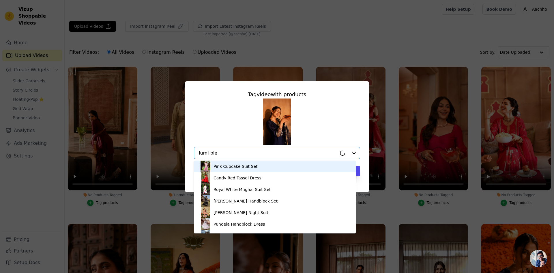
type input "[PERSON_NAME]"
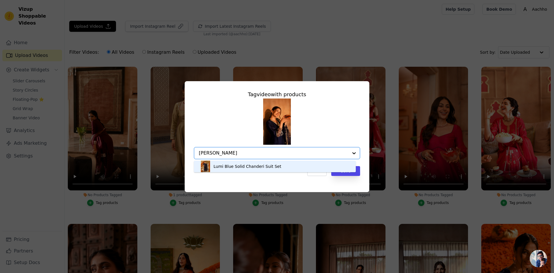
click at [317, 168] on div "Lumi Blue Solid Chanderi Suit Set" at bounding box center [275, 167] width 150 height 12
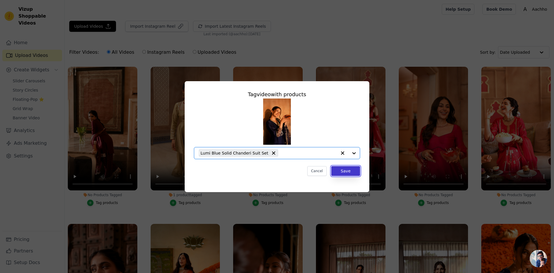
click at [352, 169] on button "Save" at bounding box center [345, 171] width 29 height 10
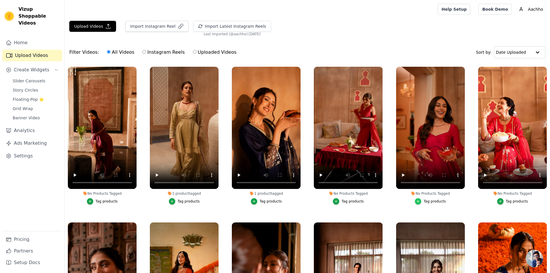
click at [416, 201] on icon "button" at bounding box center [418, 201] width 4 height 4
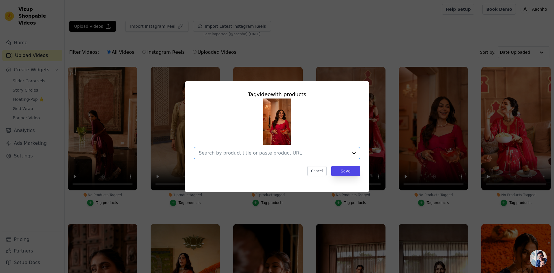
click at [257, 152] on input "No Products Tagged Tag video with products Option undefined, selected. Select i…" at bounding box center [274, 152] width 150 height 5
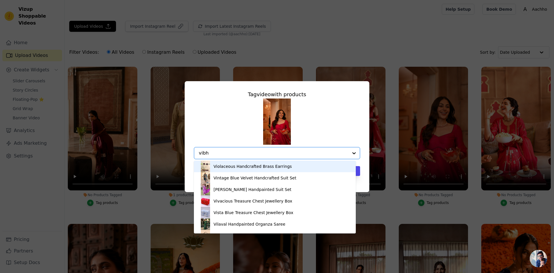
type input "[PERSON_NAME]"
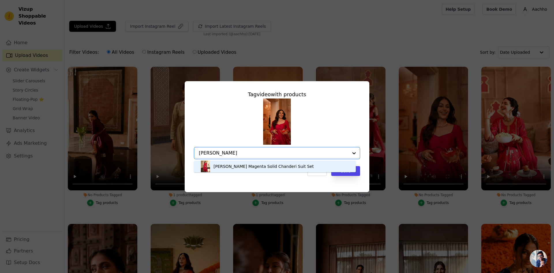
click at [265, 166] on div "[PERSON_NAME] Magenta Solid Chanderi Suit Set" at bounding box center [264, 166] width 100 height 6
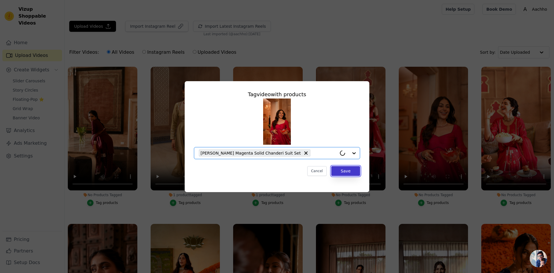
click at [342, 170] on button "Save" at bounding box center [345, 171] width 29 height 10
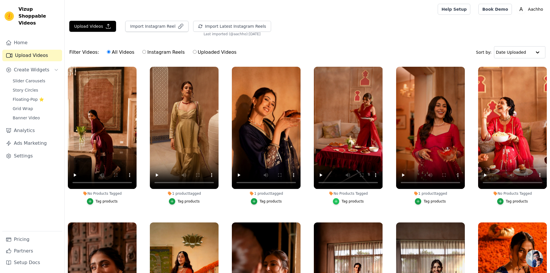
click at [334, 201] on icon "button" at bounding box center [336, 201] width 4 height 4
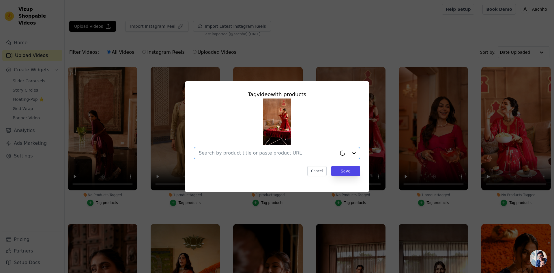
click at [236, 151] on input "No Products Tagged Tag video with products Option undefined, selected. Select i…" at bounding box center [268, 152] width 138 height 5
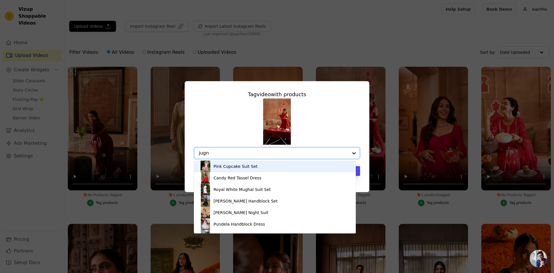
type input "jugni"
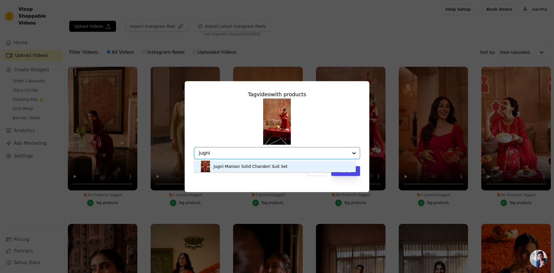
click at [249, 166] on div "Jugni Maroon Solid Chanderi Suit Set" at bounding box center [251, 166] width 74 height 6
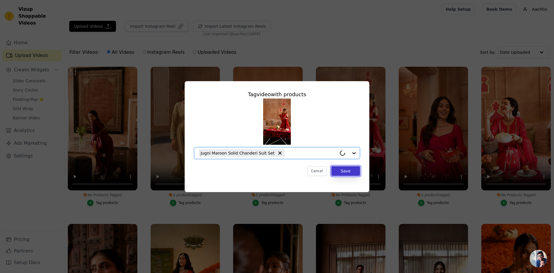
click at [340, 174] on button "Save" at bounding box center [345, 171] width 29 height 10
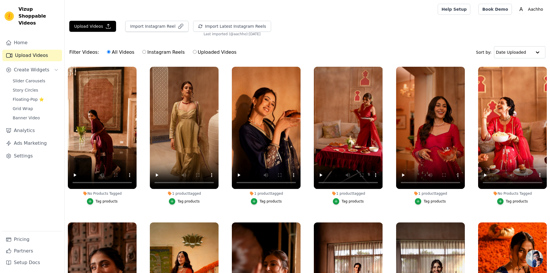
click at [94, 200] on button "Tag products" at bounding box center [102, 201] width 31 height 6
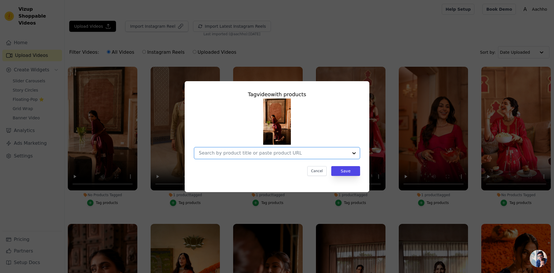
click at [223, 154] on input "No Products Tagged Tag video with products Option undefined, selected. Select i…" at bounding box center [274, 152] width 150 height 5
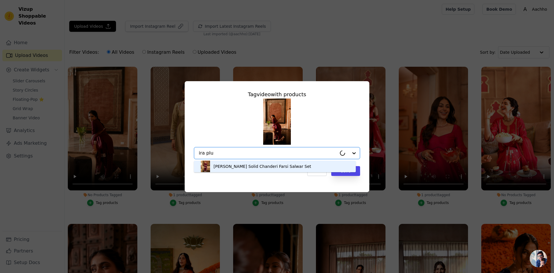
type input "ira plum"
click at [242, 165] on div "[PERSON_NAME] Solid Chanderi Farsi Salwar Set" at bounding box center [263, 166] width 98 height 6
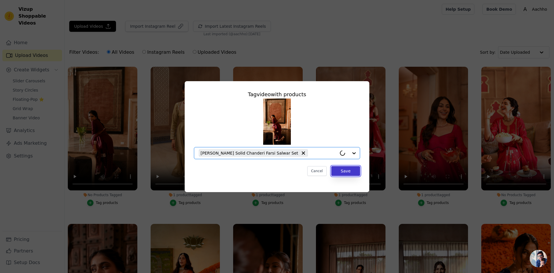
click at [343, 171] on button "Save" at bounding box center [345, 171] width 29 height 10
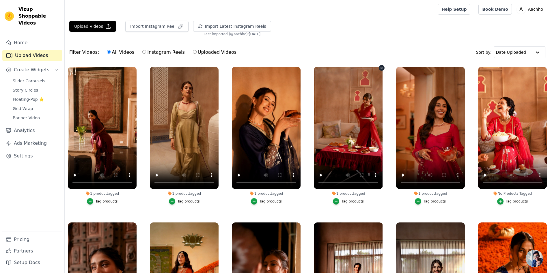
scroll to position [87, 0]
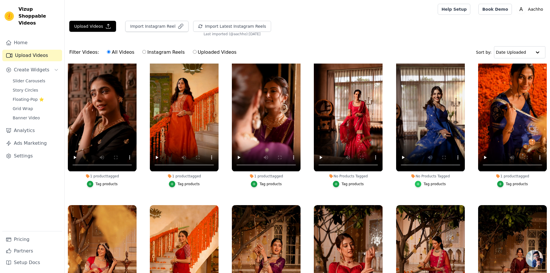
click at [417, 183] on icon "button" at bounding box center [418, 184] width 4 height 4
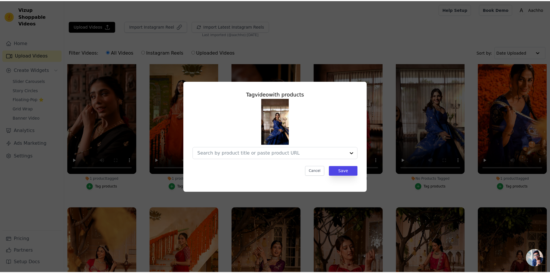
scroll to position [175, 0]
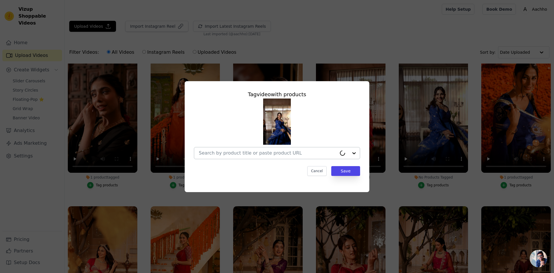
click at [249, 150] on div at bounding box center [268, 153] width 138 height 12
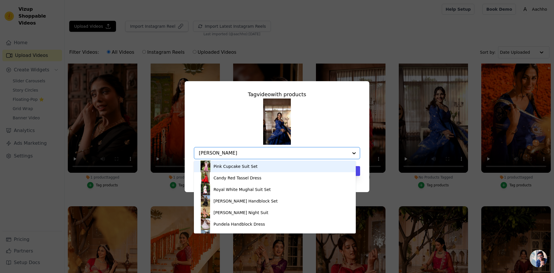
type input "harshini"
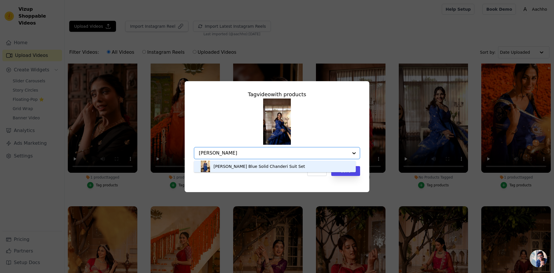
click at [250, 168] on div "[PERSON_NAME] Blue Solid Chanderi Suit Set" at bounding box center [260, 166] width 92 height 6
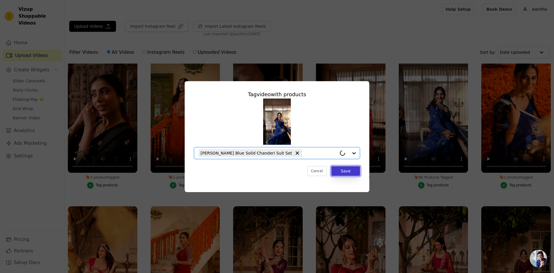
click at [347, 172] on button "Save" at bounding box center [345, 171] width 29 height 10
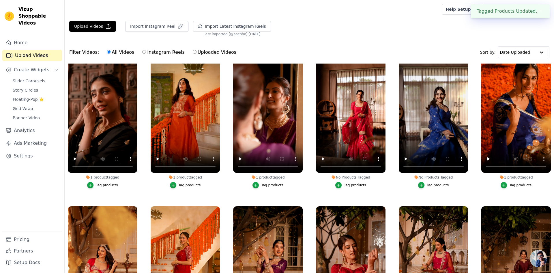
scroll to position [173, 0]
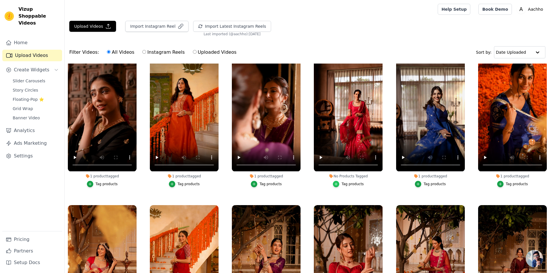
click at [337, 182] on icon "button" at bounding box center [336, 183] width 3 height 3
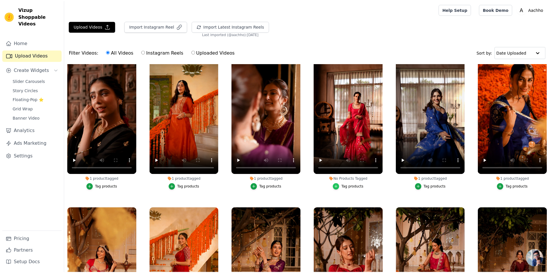
scroll to position [175, 0]
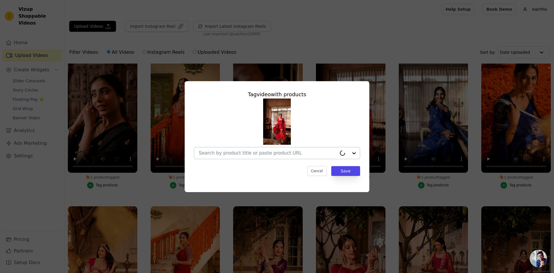
click at [247, 151] on input "No Products Tagged Tag video with products Cancel Save Tag products" at bounding box center [268, 152] width 138 height 5
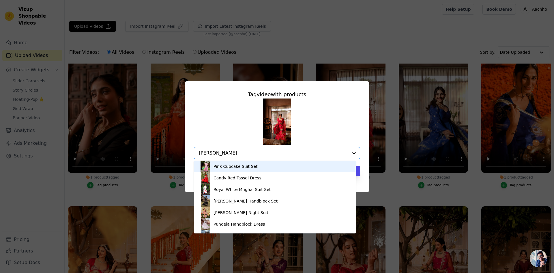
type input "nandika"
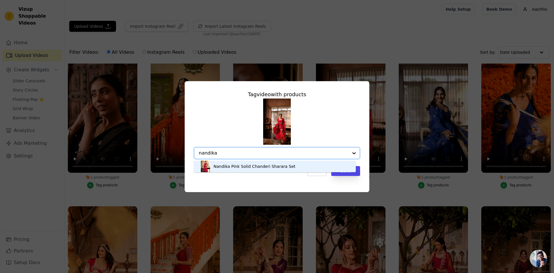
click at [243, 165] on div "Nandika Pink Solid Chanderi Sharara Set" at bounding box center [255, 166] width 82 height 6
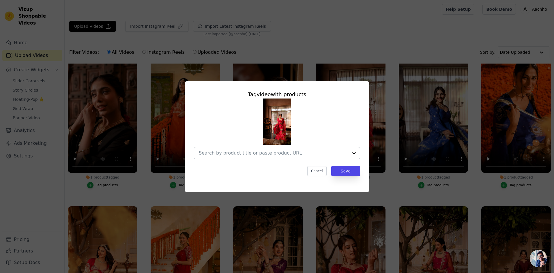
click at [246, 153] on input "No Products Tagged Tag video with products Cancel Save Tag products" at bounding box center [274, 152] width 150 height 5
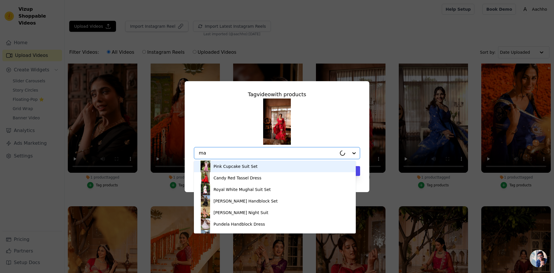
type input "m"
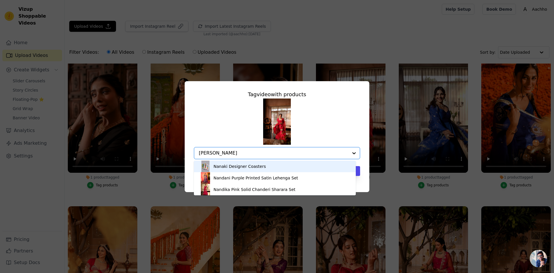
type input "nandika"
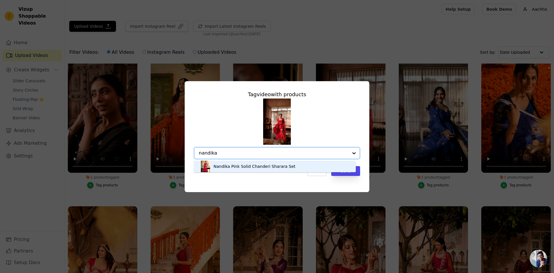
click at [245, 166] on div "Nandika Pink Solid Chanderi Sharara Set" at bounding box center [255, 166] width 82 height 6
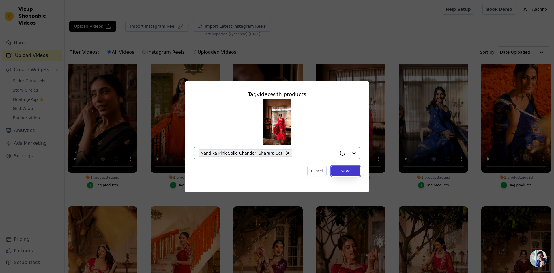
click at [346, 172] on button "Save" at bounding box center [345, 171] width 29 height 10
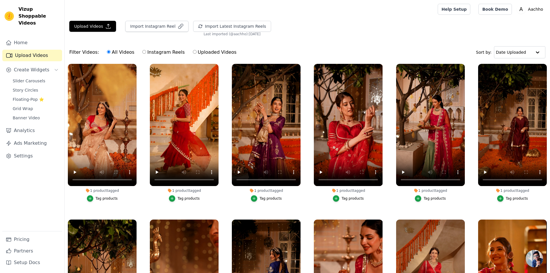
scroll to position [318, 0]
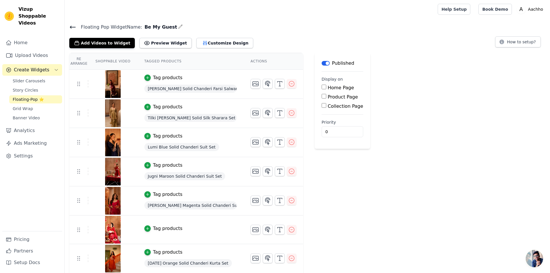
scroll to position [87, 0]
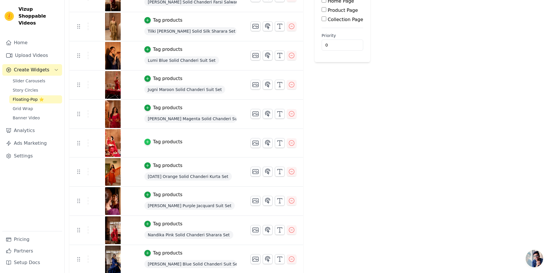
click at [146, 140] on icon "button" at bounding box center [148, 142] width 4 height 4
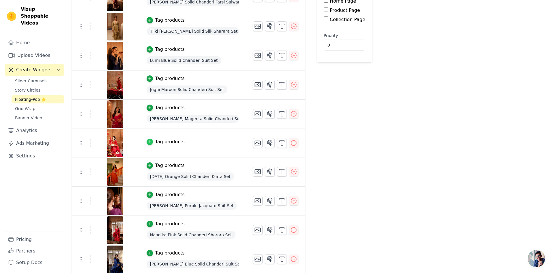
scroll to position [0, 0]
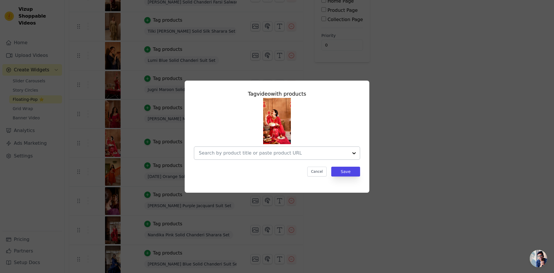
click at [230, 151] on input "text" at bounding box center [274, 153] width 150 height 7
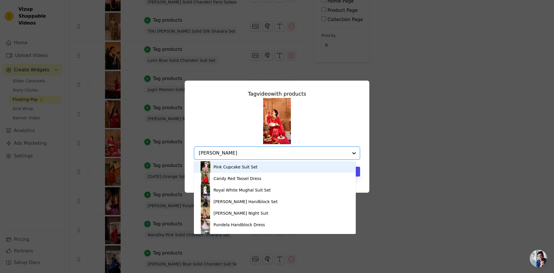
type input "jini"
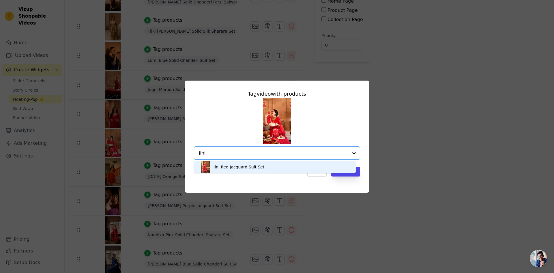
click at [255, 166] on div "Jini Red Jacquard Suit Set" at bounding box center [239, 167] width 51 height 6
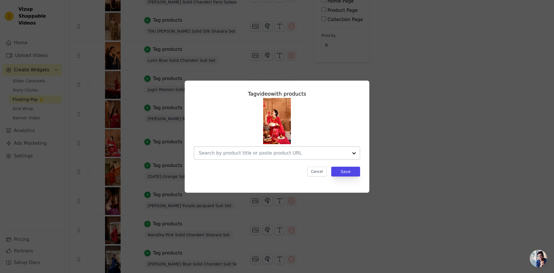
click at [253, 154] on input "text" at bounding box center [274, 153] width 150 height 7
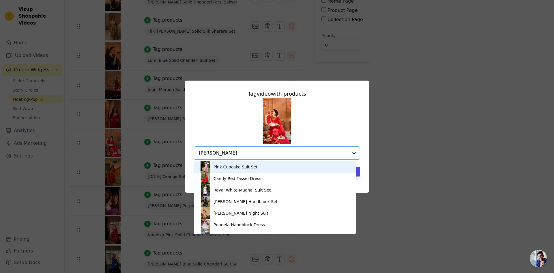
type input "jini"
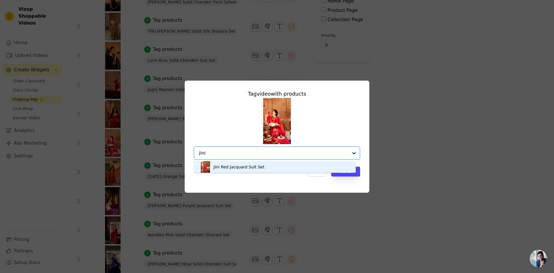
click at [255, 169] on div "Jini Red Jacquard Suit Set" at bounding box center [239, 167] width 51 height 6
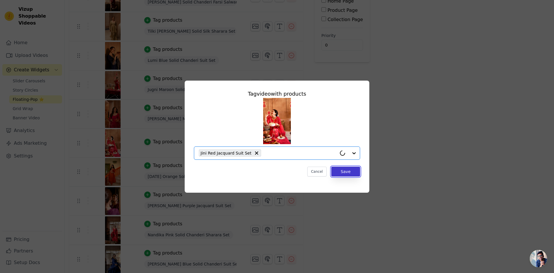
click at [342, 170] on button "Save" at bounding box center [345, 172] width 29 height 10
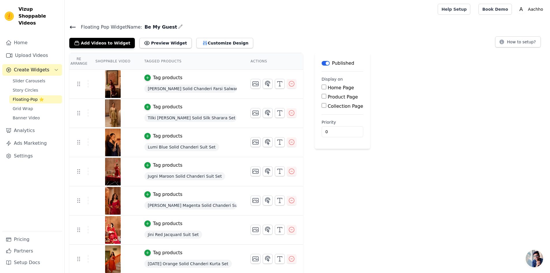
click at [328, 97] on label "Product Page" at bounding box center [343, 96] width 30 height 5
click at [322, 97] on input "Product Page" at bounding box center [324, 96] width 5 height 5
checkbox input "true"
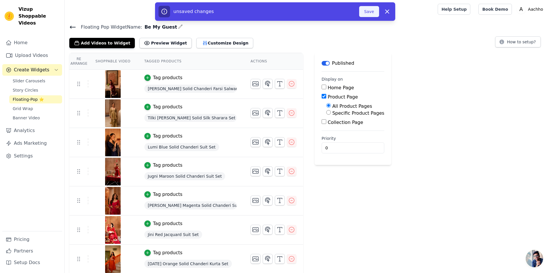
click at [372, 12] on button "Save" at bounding box center [369, 11] width 20 height 11
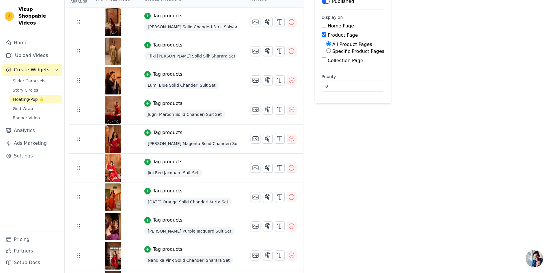
scroll to position [117, 0]
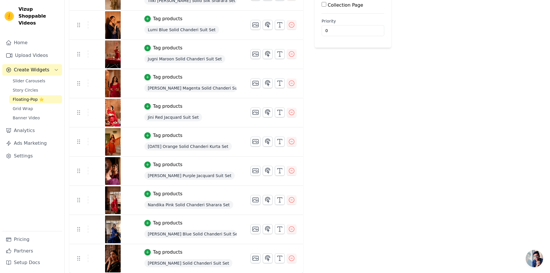
click at [359, 100] on div "Label Published Display on Home Page Product Page All Product Pages Specific Pr…" at bounding box center [353, 104] width 77 height 337
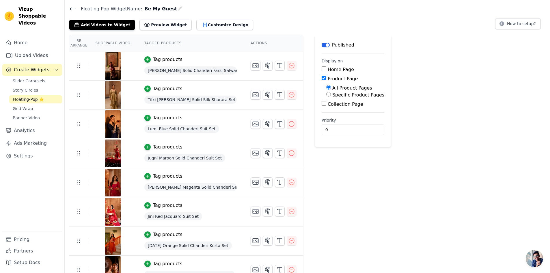
scroll to position [0, 0]
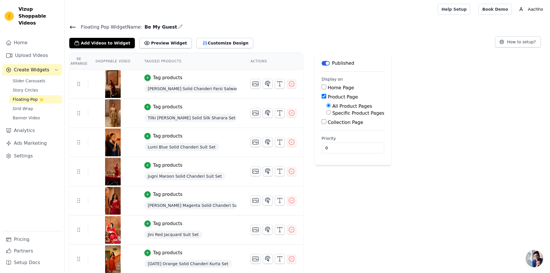
click at [370, 20] on main "Floating Pop Widget Name: Be My Guest Add Videos to Widget Preview Widget Custo…" at bounding box center [307, 204] width 485 height 372
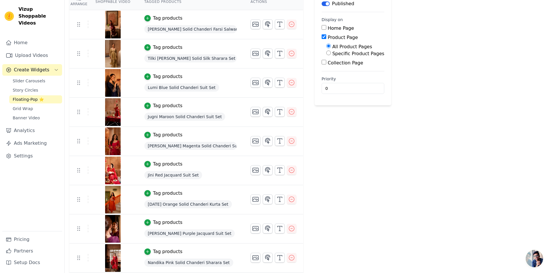
scroll to position [117, 0]
